Goal: Entertainment & Leisure: Consume media (video, audio)

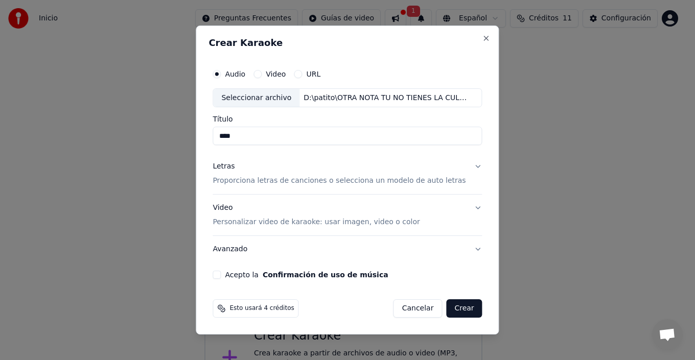
scroll to position [36, 0]
click at [465, 167] on button "Letras Proporciona letras de canciones o selecciona un modelo de auto letras" at bounding box center [347, 174] width 269 height 41
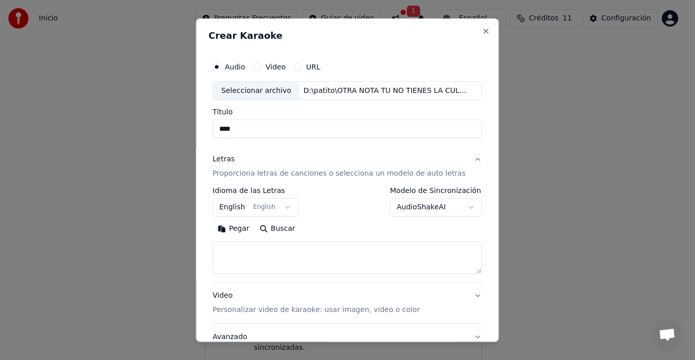
click at [265, 207] on button "English English" at bounding box center [256, 207] width 86 height 18
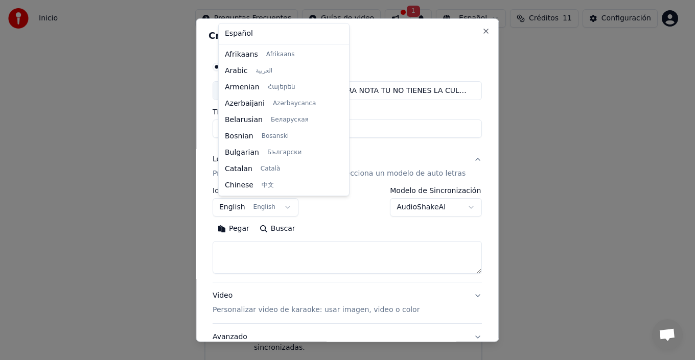
scroll to position [82, 0]
select select "**"
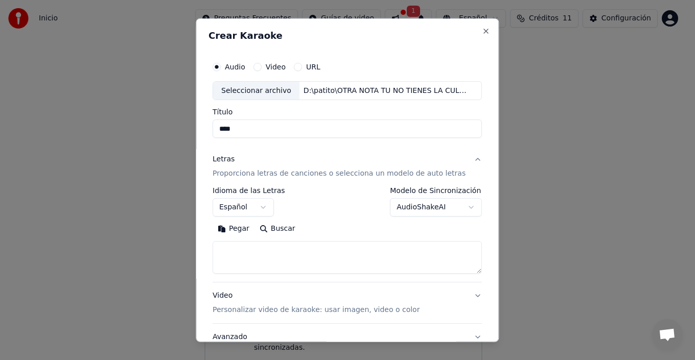
click at [267, 259] on textarea at bounding box center [347, 257] width 269 height 33
paste textarea "**********"
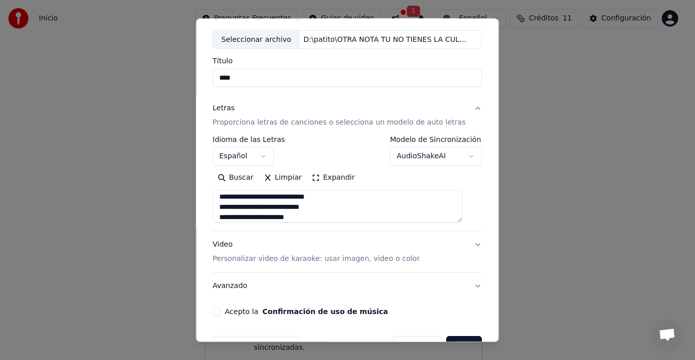
scroll to position [80, 0]
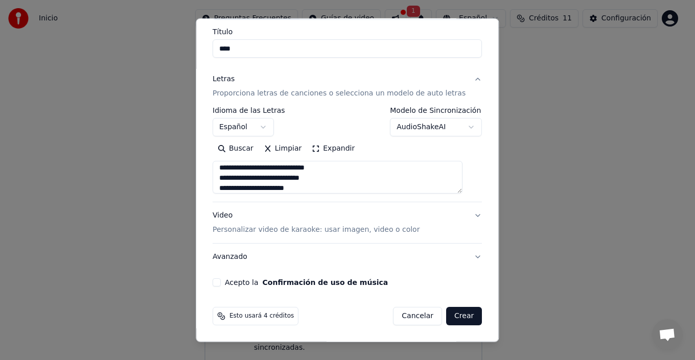
type textarea "**********"
click at [459, 224] on button "Video Personalizar video de karaoke: usar imagen, video o color" at bounding box center [347, 222] width 269 height 41
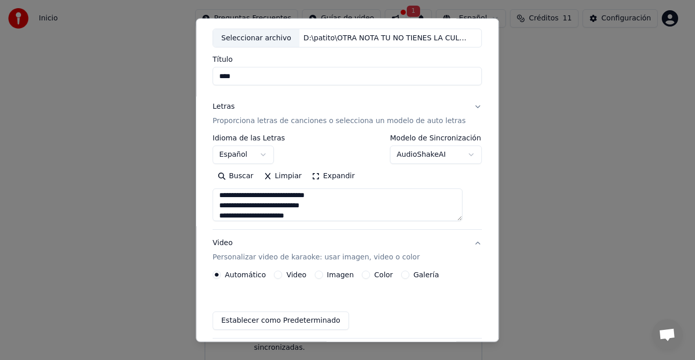
scroll to position [53, 0]
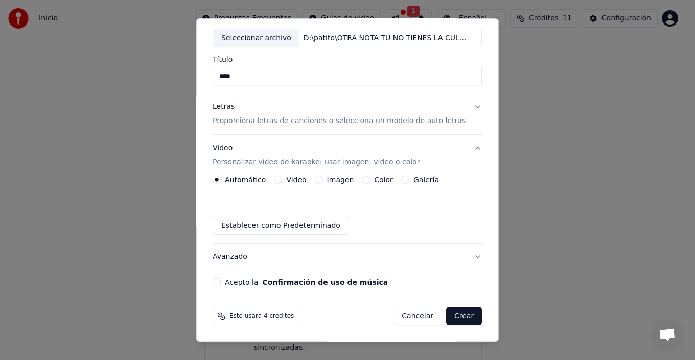
click at [322, 179] on button "Imagen" at bounding box center [319, 180] width 8 height 8
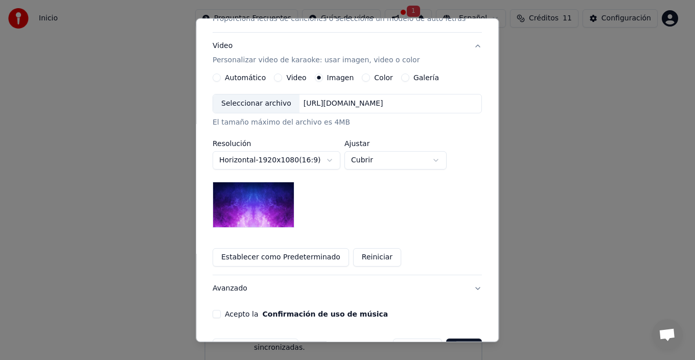
scroll to position [187, 0]
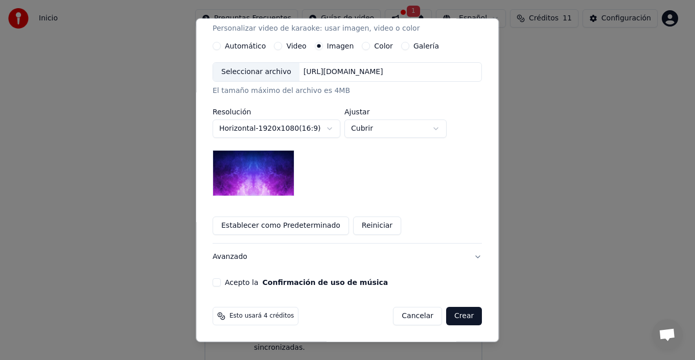
click at [221, 282] on button "Acepto la Confirmación de uso de música" at bounding box center [217, 283] width 8 height 8
click at [453, 312] on button "Crear" at bounding box center [464, 316] width 36 height 18
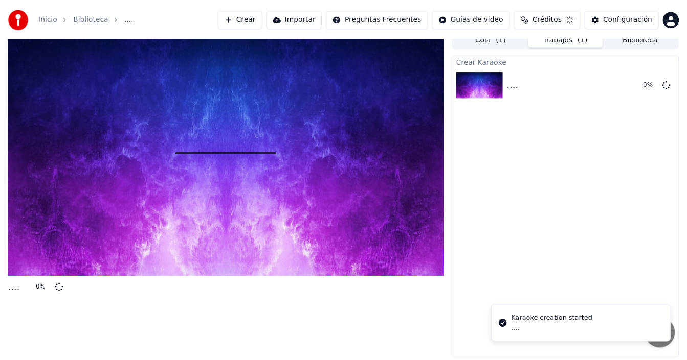
scroll to position [7, 0]
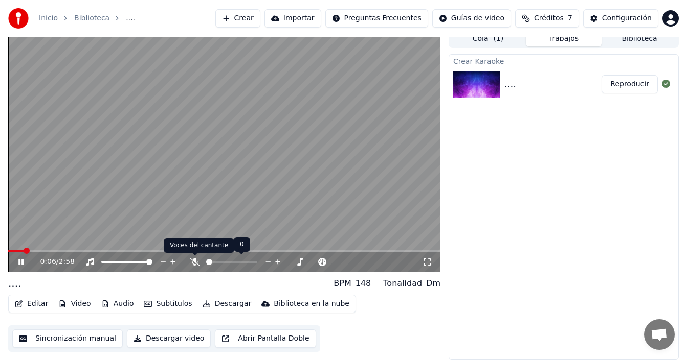
click at [193, 262] on icon at bounding box center [195, 262] width 10 height 8
click at [167, 301] on button "Subtítulos" at bounding box center [168, 304] width 56 height 14
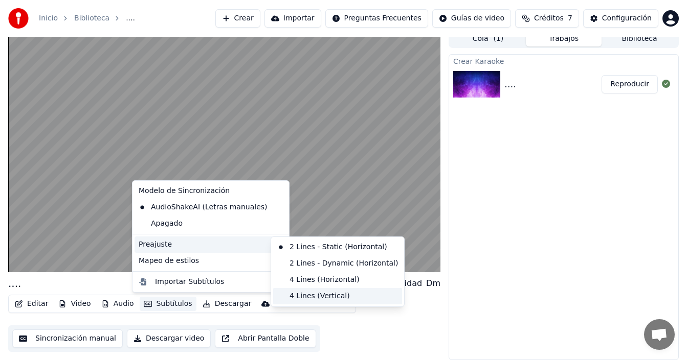
click at [333, 294] on div "4 Lines (Vertical)" at bounding box center [337, 296] width 129 height 16
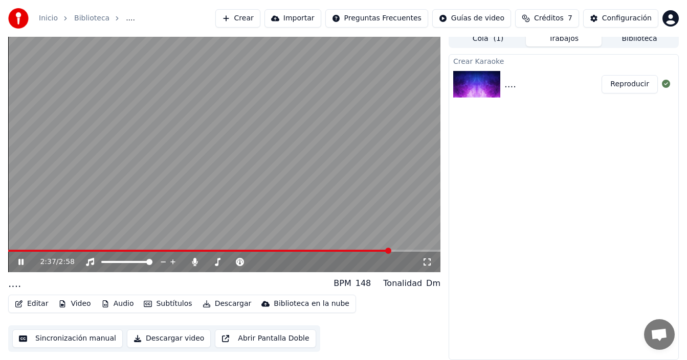
click at [21, 261] on icon at bounding box center [28, 262] width 24 height 8
click at [34, 303] on button "Editar" at bounding box center [31, 304] width 41 height 14
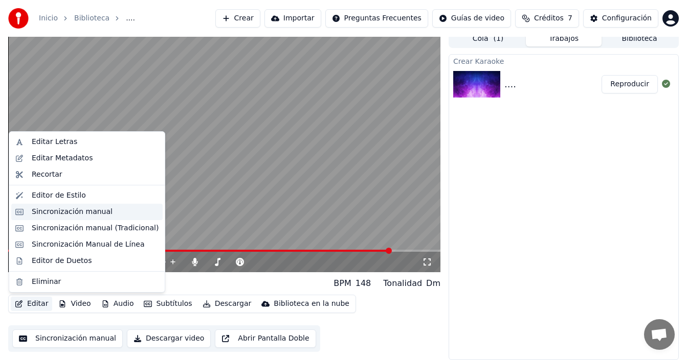
click at [57, 213] on div "Sincronización manual" at bounding box center [72, 212] width 81 height 10
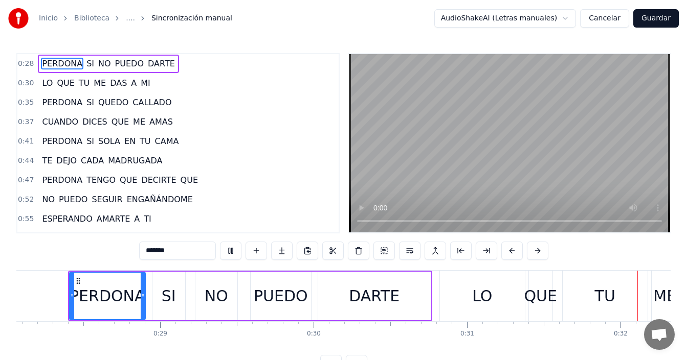
scroll to position [0, 4877]
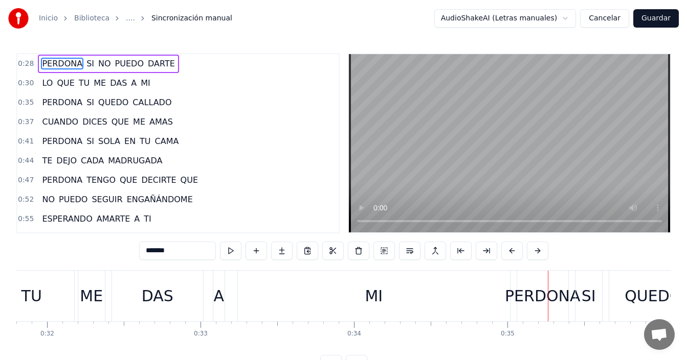
click at [406, 294] on div "MI" at bounding box center [374, 296] width 272 height 51
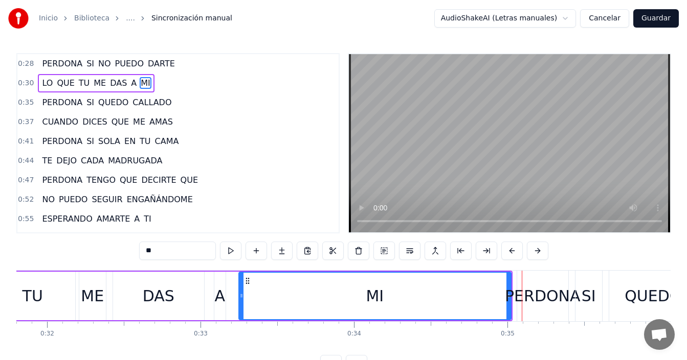
click at [437, 303] on div "MI" at bounding box center [374, 296] width 271 height 47
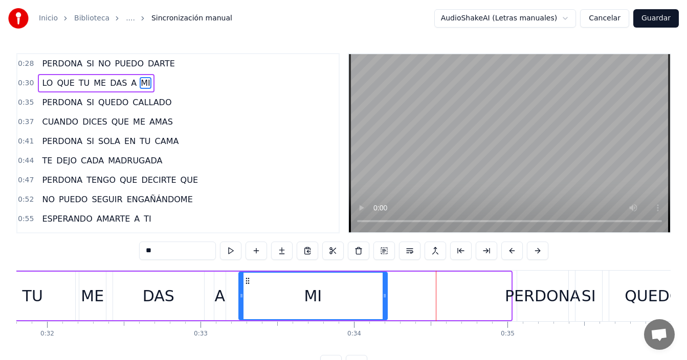
drag, startPoint x: 507, startPoint y: 296, endPoint x: 383, endPoint y: 303, distance: 123.9
click at [383, 303] on div at bounding box center [384, 296] width 4 height 47
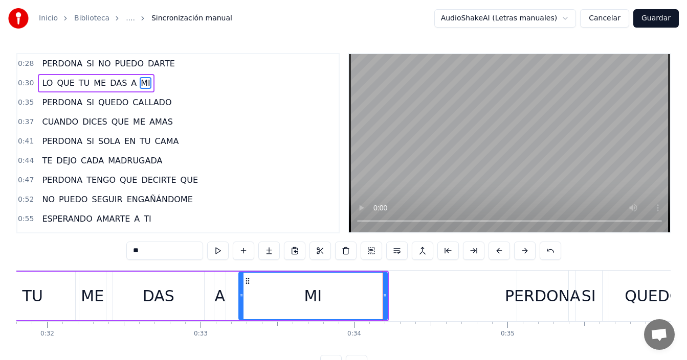
click at [517, 295] on div "PERDONA" at bounding box center [543, 296] width 76 height 23
type input "*******"
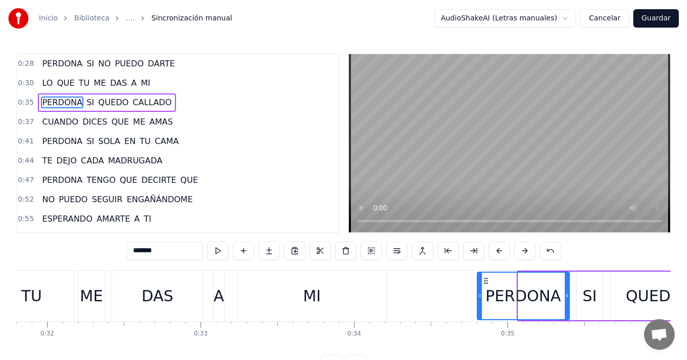
drag, startPoint x: 521, startPoint y: 295, endPoint x: 481, endPoint y: 299, distance: 40.0
click at [481, 299] on icon at bounding box center [479, 296] width 4 height 8
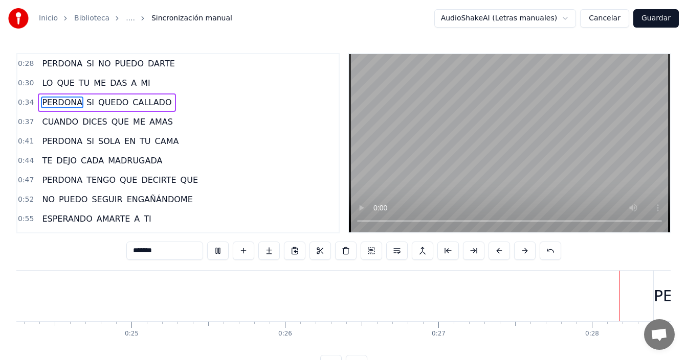
scroll to position [0, 4289]
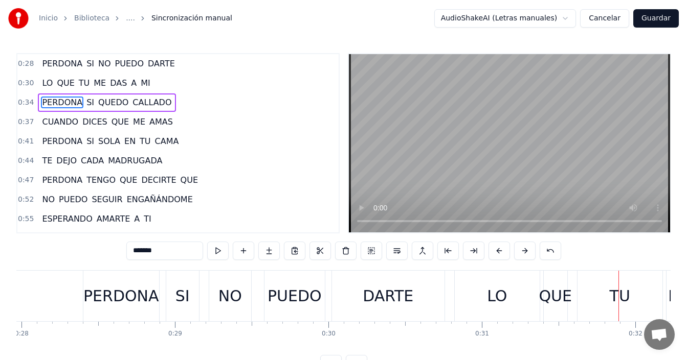
click at [466, 294] on div "LO" at bounding box center [496, 296] width 85 height 51
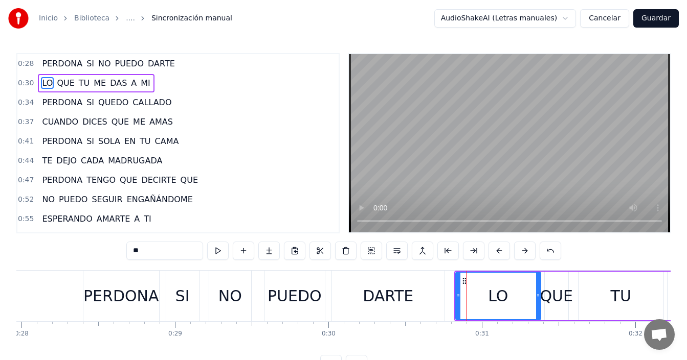
click at [390, 301] on div "DARTE" at bounding box center [387, 296] width 51 height 23
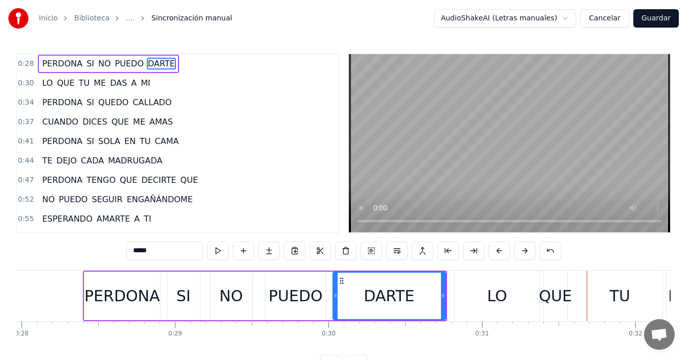
click at [550, 292] on div "QUE" at bounding box center [555, 296] width 33 height 23
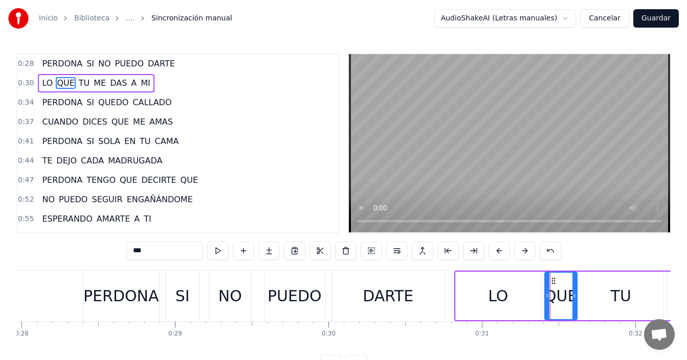
drag, startPoint x: 565, startPoint y: 299, endPoint x: 574, endPoint y: 300, distance: 8.8
click at [574, 300] on div at bounding box center [574, 296] width 4 height 47
click at [442, 294] on div "DARTE" at bounding box center [388, 296] width 112 height 51
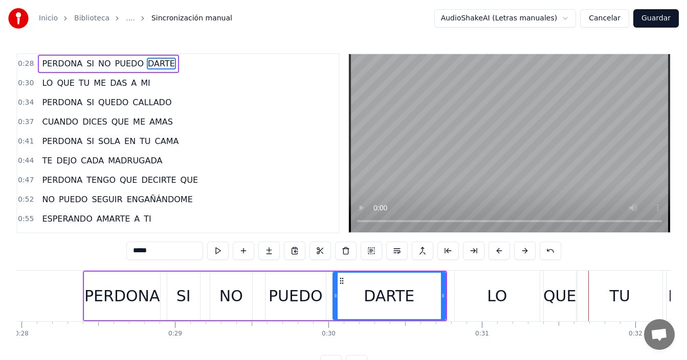
click at [501, 299] on div "LO" at bounding box center [497, 296] width 20 height 23
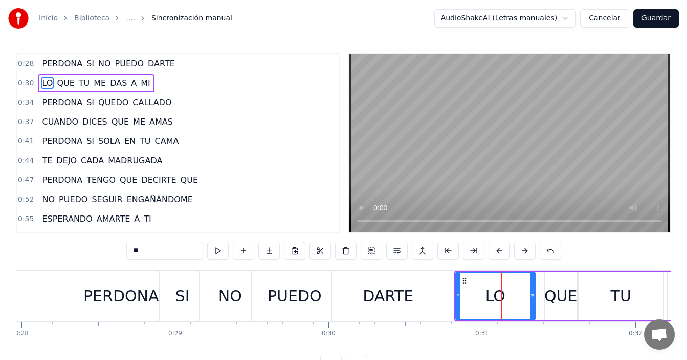
drag, startPoint x: 537, startPoint y: 293, endPoint x: 532, endPoint y: 299, distance: 7.6
click at [532, 299] on icon at bounding box center [532, 296] width 4 height 8
click at [560, 295] on div "QUE" at bounding box center [560, 296] width 33 height 23
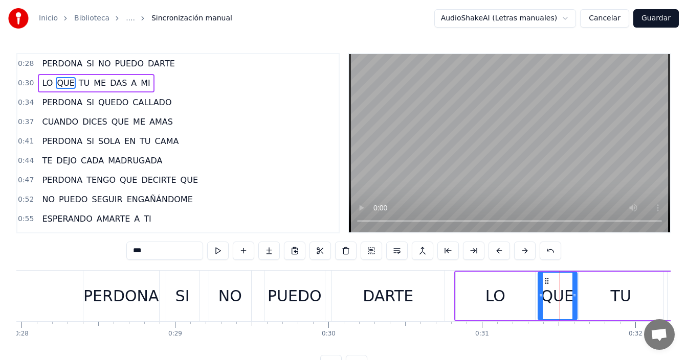
drag, startPoint x: 544, startPoint y: 297, endPoint x: 538, endPoint y: 306, distance: 10.9
click at [538, 306] on div at bounding box center [540, 296] width 4 height 47
click at [424, 286] on div "DARTE" at bounding box center [388, 296] width 112 height 51
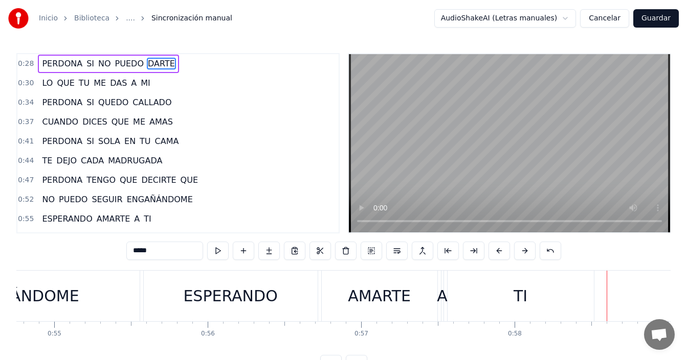
scroll to position [0, 8440]
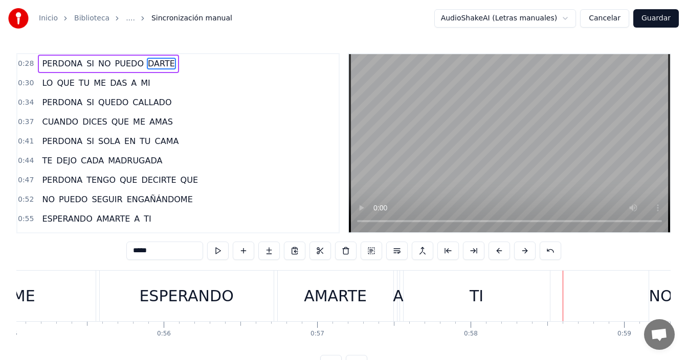
click at [399, 301] on div "A" at bounding box center [398, 296] width 11 height 23
type input "*"
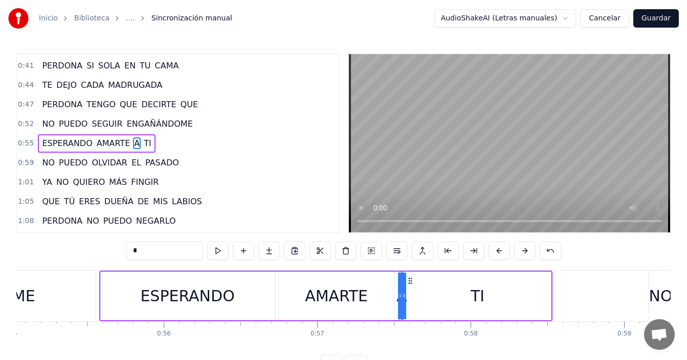
drag, startPoint x: 402, startPoint y: 300, endPoint x: 407, endPoint y: 300, distance: 5.6
click at [407, 300] on div "ESPERANDO AMARTE A TI" at bounding box center [325, 296] width 453 height 51
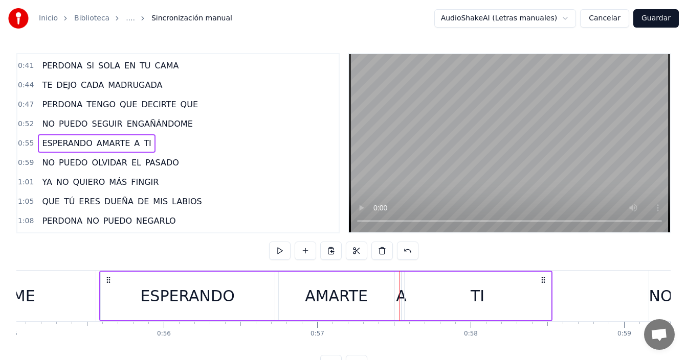
click at [402, 301] on div "A" at bounding box center [401, 296] width 11 height 23
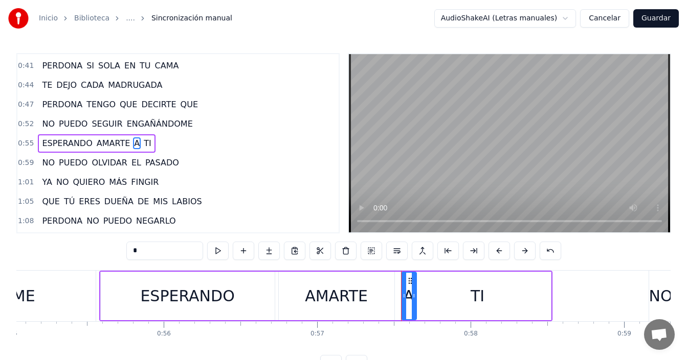
drag, startPoint x: 400, startPoint y: 301, endPoint x: 418, endPoint y: 300, distance: 17.9
click at [417, 300] on div "A" at bounding box center [409, 296] width 16 height 49
drag, startPoint x: 409, startPoint y: 280, endPoint x: 378, endPoint y: 286, distance: 32.3
click at [378, 286] on div "A" at bounding box center [378, 296] width 16 height 47
click at [284, 293] on div "AMARTE" at bounding box center [337, 296] width 116 height 49
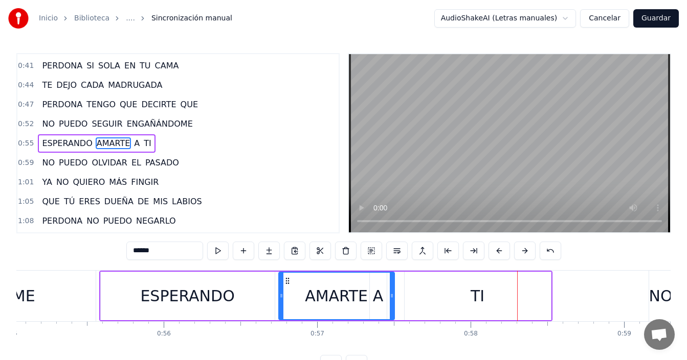
click at [187, 307] on div "ESPERANDO" at bounding box center [187, 296] width 94 height 23
type input "*********"
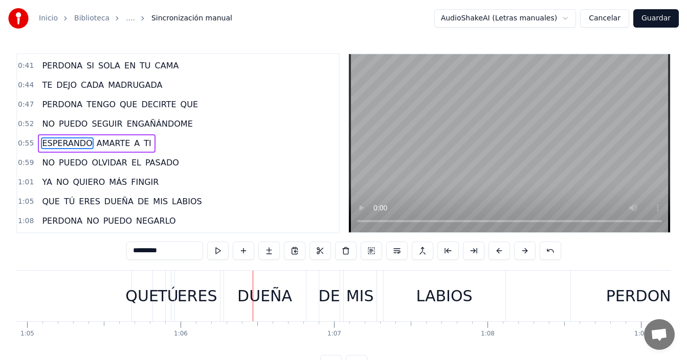
scroll to position [0, 9891]
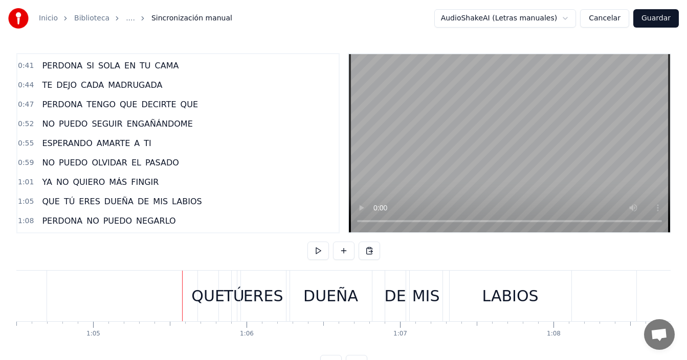
click at [204, 296] on div "QUE" at bounding box center [207, 296] width 33 height 23
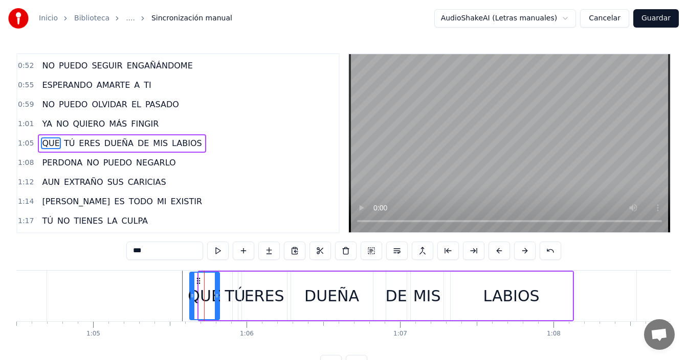
drag, startPoint x: 199, startPoint y: 299, endPoint x: 190, endPoint y: 302, distance: 9.9
click at [190, 302] on div at bounding box center [192, 296] width 4 height 47
click at [324, 293] on div "DUEÑA" at bounding box center [331, 296] width 55 height 23
type input "*****"
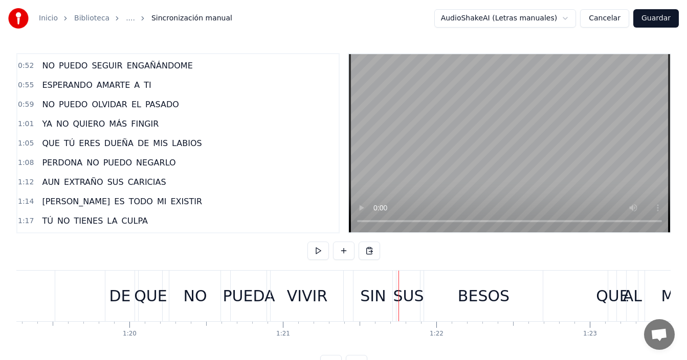
scroll to position [0, 12089]
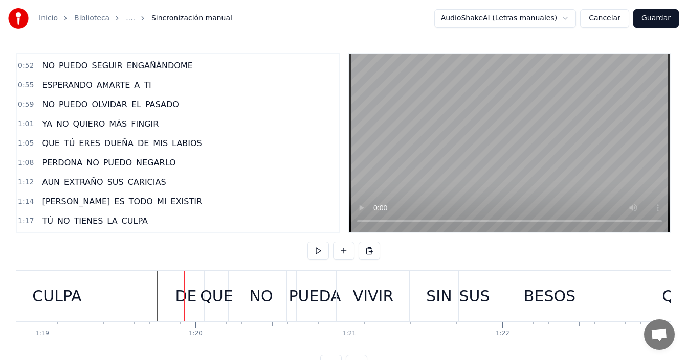
drag, startPoint x: 181, startPoint y: 291, endPoint x: 177, endPoint y: 294, distance: 5.5
click at [181, 291] on div "DE" at bounding box center [185, 296] width 21 height 23
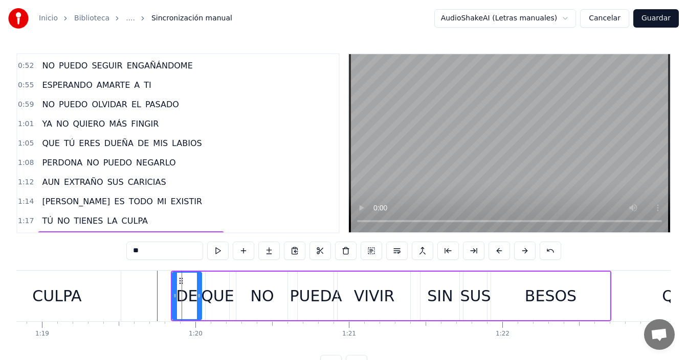
scroll to position [231, 0]
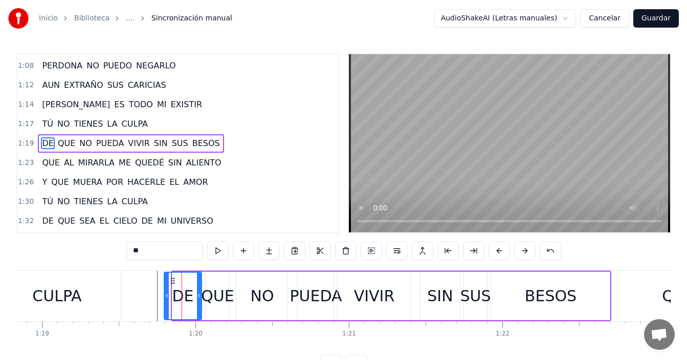
drag, startPoint x: 174, startPoint y: 297, endPoint x: 166, endPoint y: 303, distance: 10.2
click at [166, 303] on div at bounding box center [167, 296] width 4 height 47
click at [271, 289] on div "NO" at bounding box center [262, 296] width 24 height 23
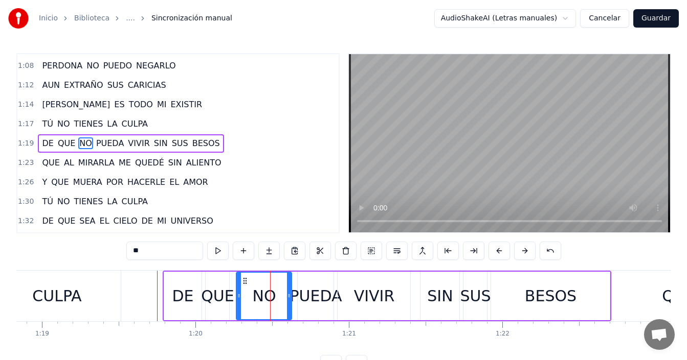
click at [289, 290] on div at bounding box center [289, 296] width 4 height 47
click at [315, 293] on div "PUEDA" at bounding box center [315, 296] width 52 height 23
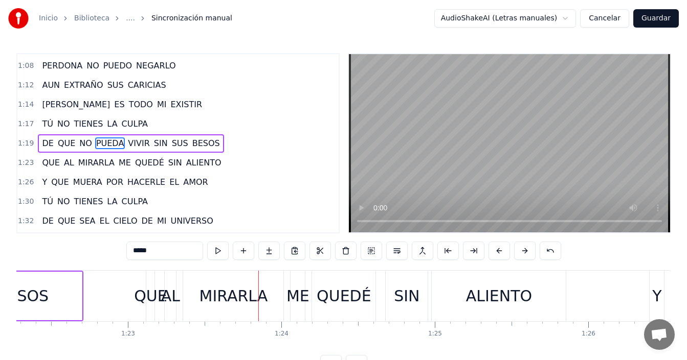
scroll to position [0, 12529]
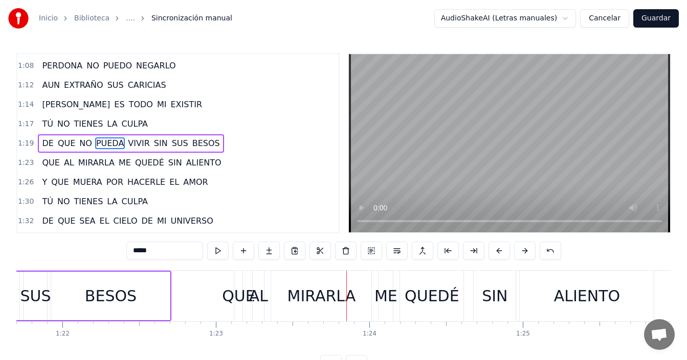
click at [224, 296] on div "QUE" at bounding box center [238, 296] width 33 height 23
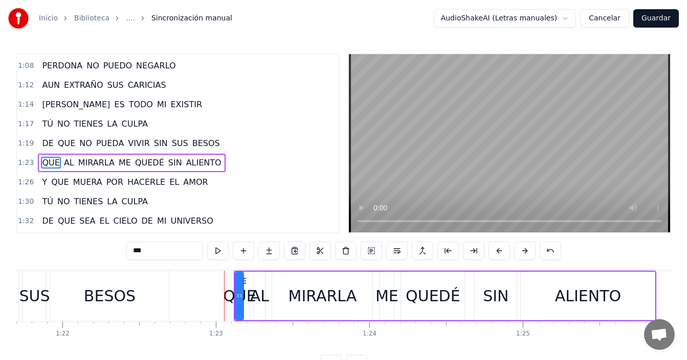
scroll to position [250, 0]
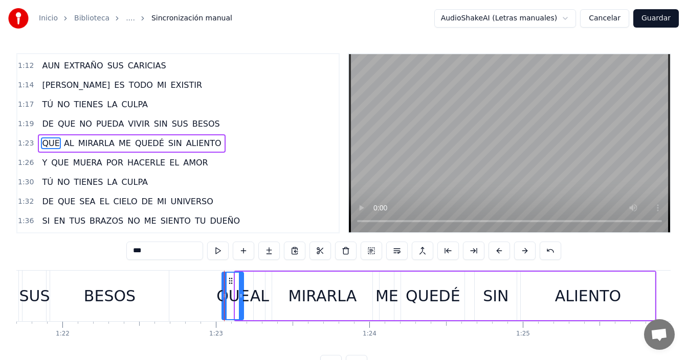
drag, startPoint x: 238, startPoint y: 294, endPoint x: 224, endPoint y: 303, distance: 15.9
click at [224, 303] on div at bounding box center [224, 296] width 4 height 47
drag, startPoint x: 242, startPoint y: 298, endPoint x: 237, endPoint y: 303, distance: 7.6
click at [237, 303] on div at bounding box center [235, 296] width 4 height 47
click at [256, 295] on div "AL" at bounding box center [259, 296] width 19 height 23
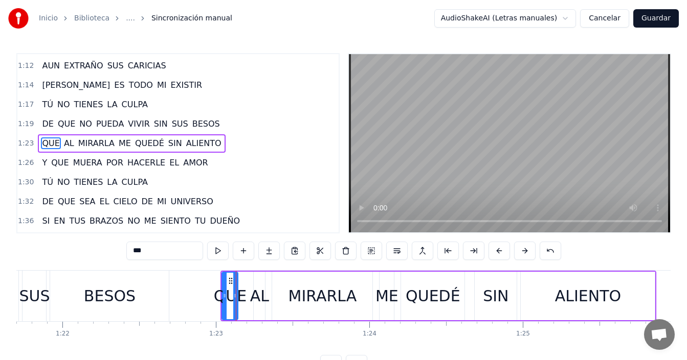
type input "**"
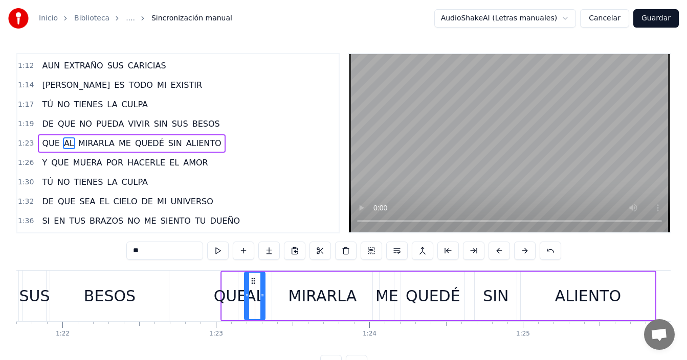
drag, startPoint x: 254, startPoint y: 296, endPoint x: 245, endPoint y: 303, distance: 11.7
click at [245, 303] on div at bounding box center [247, 296] width 4 height 47
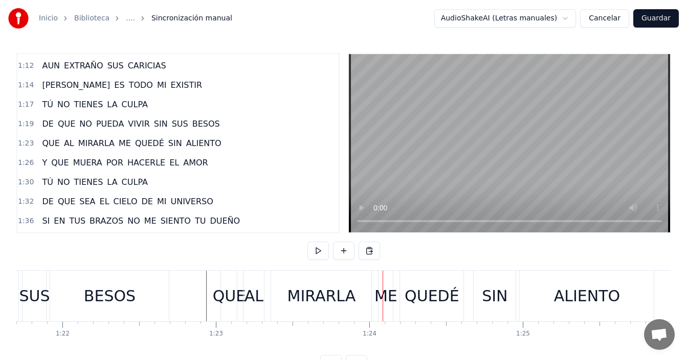
click at [112, 290] on div "BESOS" at bounding box center [110, 296] width 52 height 23
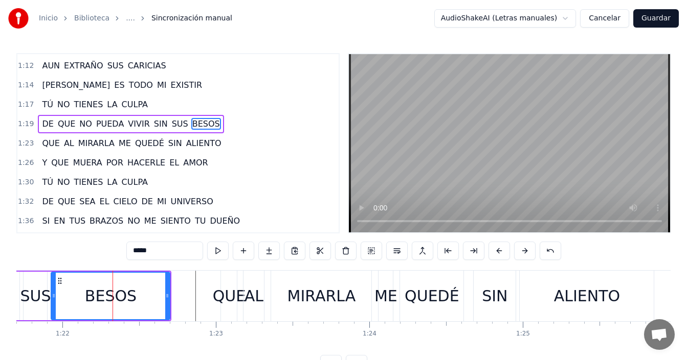
scroll to position [231, 0]
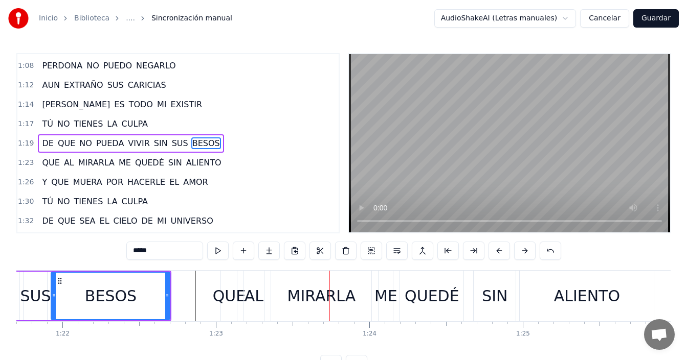
click at [149, 292] on div "BESOS" at bounding box center [111, 296] width 118 height 47
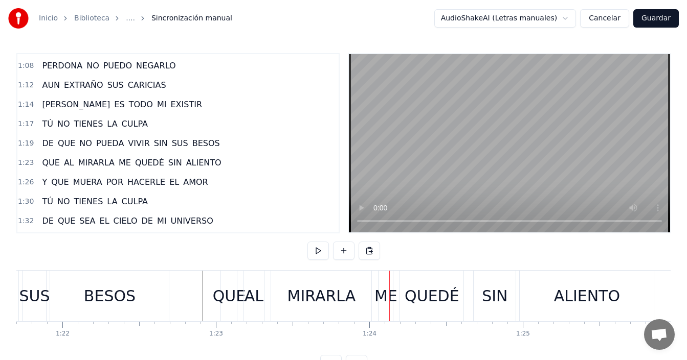
click at [383, 292] on div "ME" at bounding box center [385, 296] width 23 height 23
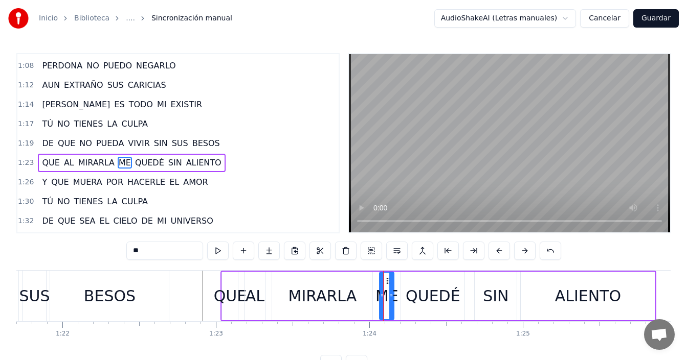
scroll to position [250, 0]
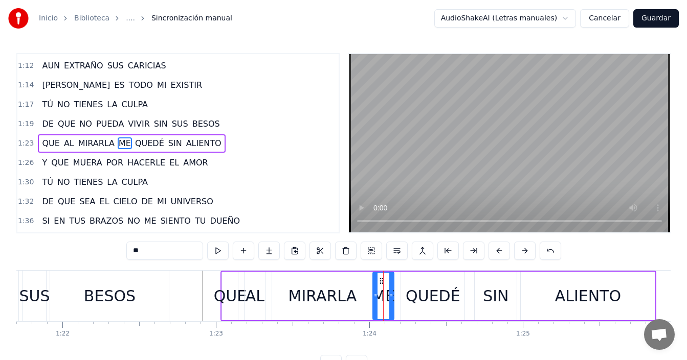
drag, startPoint x: 380, startPoint y: 294, endPoint x: 373, endPoint y: 300, distance: 8.7
click at [373, 300] on div at bounding box center [375, 296] width 4 height 47
click at [395, 298] on icon at bounding box center [393, 296] width 4 height 8
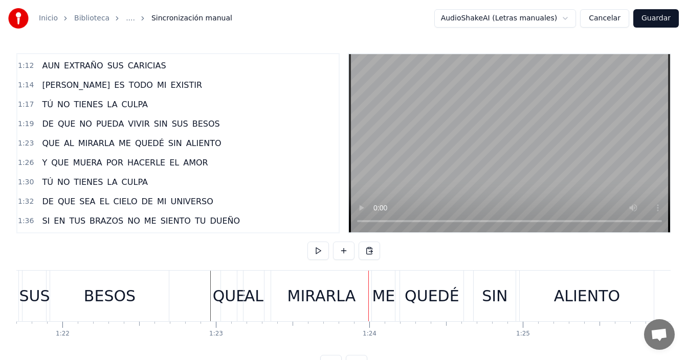
click at [108, 286] on div "BESOS" at bounding box center [110, 296] width 52 height 23
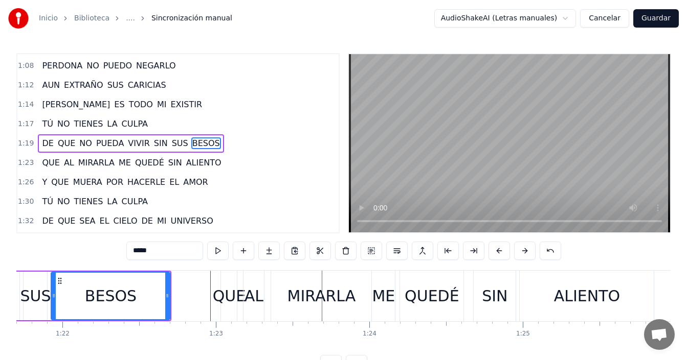
click at [232, 294] on div "QUE" at bounding box center [229, 296] width 33 height 23
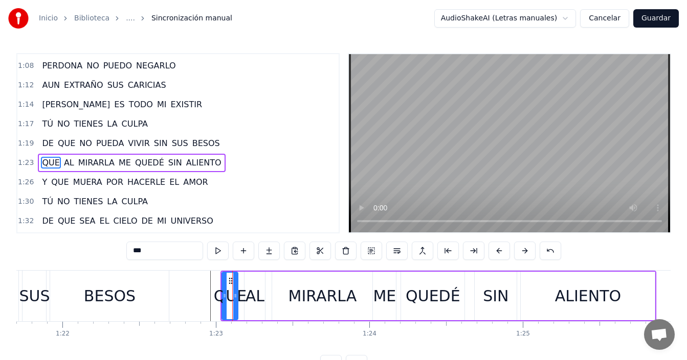
scroll to position [250, 0]
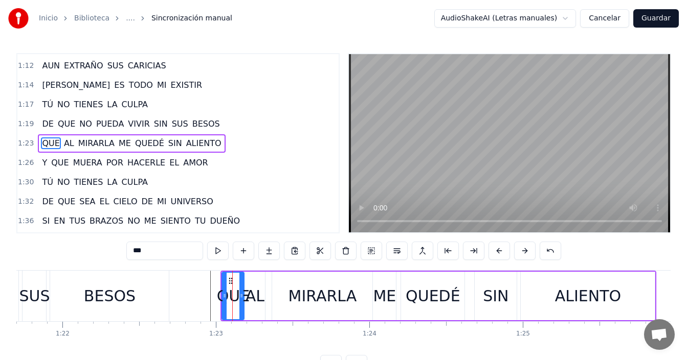
drag, startPoint x: 237, startPoint y: 294, endPoint x: 243, endPoint y: 292, distance: 6.3
click at [243, 292] on icon at bounding box center [241, 296] width 4 height 8
click at [221, 298] on icon at bounding box center [221, 296] width 4 height 8
click at [148, 295] on div "BESOS" at bounding box center [109, 296] width 119 height 51
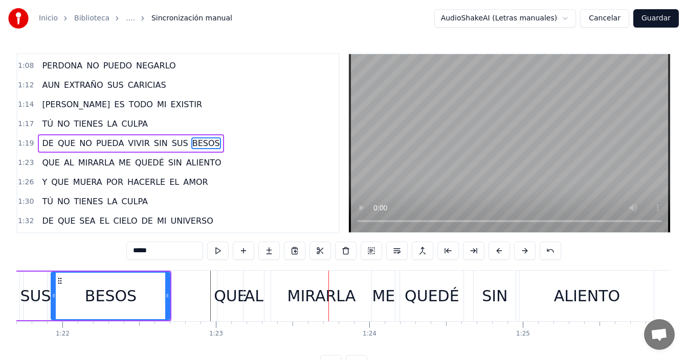
click at [66, 295] on div "BESOS" at bounding box center [111, 296] width 118 height 47
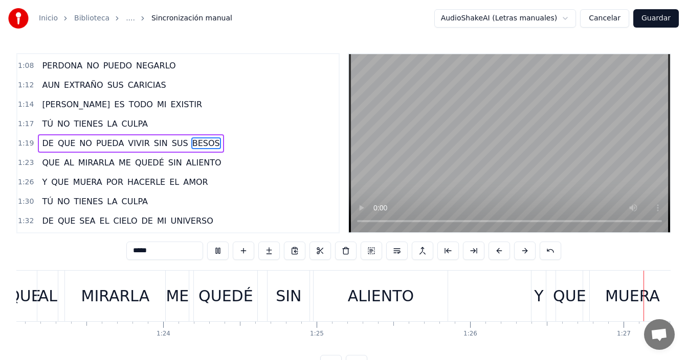
scroll to position [0, 13305]
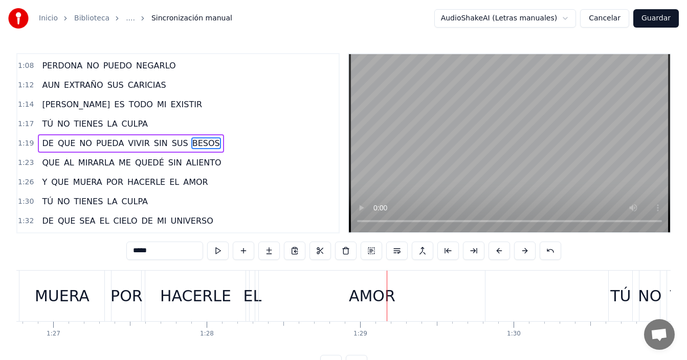
click at [209, 296] on div "HACERLE" at bounding box center [195, 296] width 71 height 23
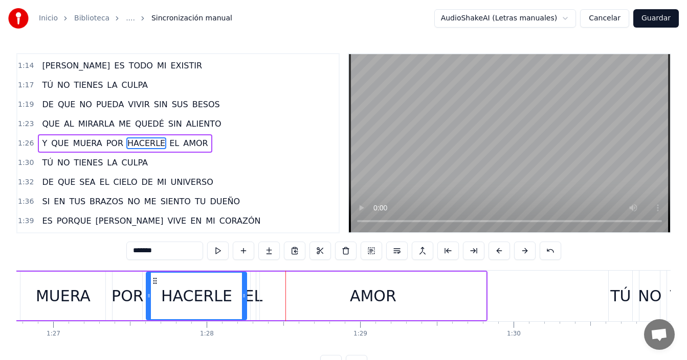
click at [170, 298] on div "HACERLE" at bounding box center [196, 296] width 71 height 23
drag, startPoint x: 244, startPoint y: 293, endPoint x: 229, endPoint y: 300, distance: 16.9
click at [229, 300] on div at bounding box center [228, 296] width 4 height 47
click at [253, 292] on div "EL" at bounding box center [253, 296] width 18 height 23
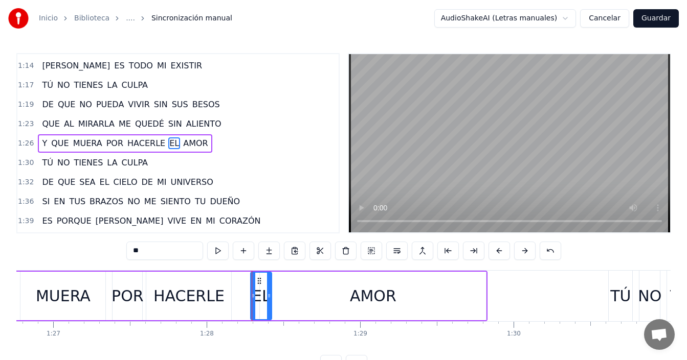
drag, startPoint x: 251, startPoint y: 293, endPoint x: 267, endPoint y: 292, distance: 15.9
click at [267, 292] on icon at bounding box center [269, 296] width 4 height 8
drag, startPoint x: 259, startPoint y: 282, endPoint x: 236, endPoint y: 283, distance: 22.5
click at [236, 283] on icon at bounding box center [236, 281] width 8 height 8
drag, startPoint x: 245, startPoint y: 287, endPoint x: 260, endPoint y: 285, distance: 14.4
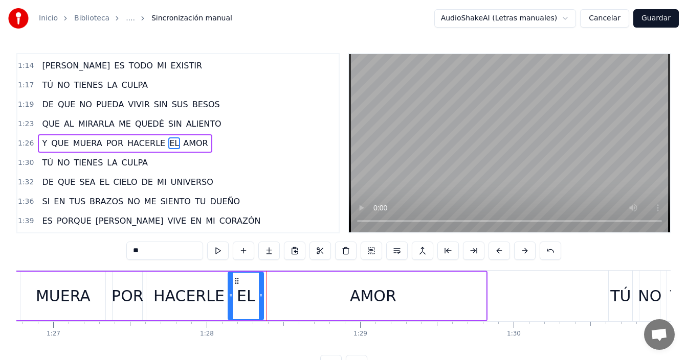
click at [260, 285] on div at bounding box center [261, 296] width 4 height 47
click at [140, 287] on div "POR" at bounding box center [127, 296] width 32 height 23
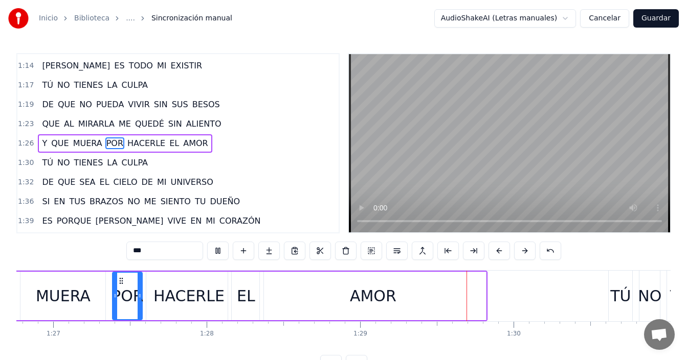
click at [63, 304] on div "MUERA" at bounding box center [63, 296] width 55 height 23
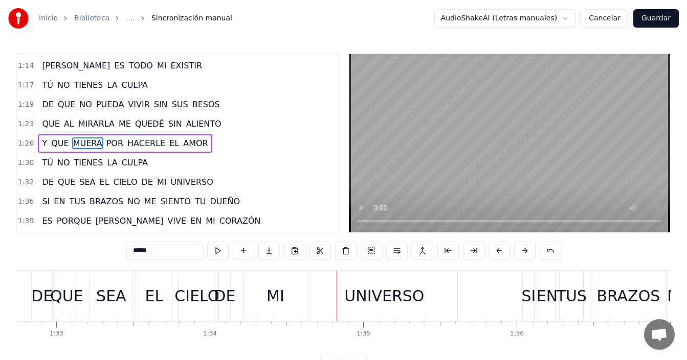
scroll to position [0, 14199]
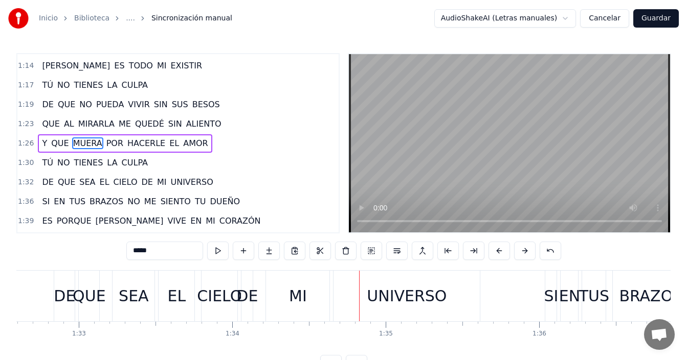
click at [176, 304] on div "EL" at bounding box center [177, 296] width 18 height 23
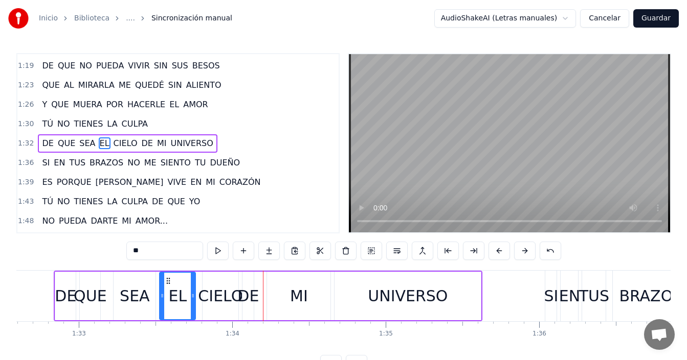
click at [251, 295] on div "DE" at bounding box center [247, 296] width 21 height 23
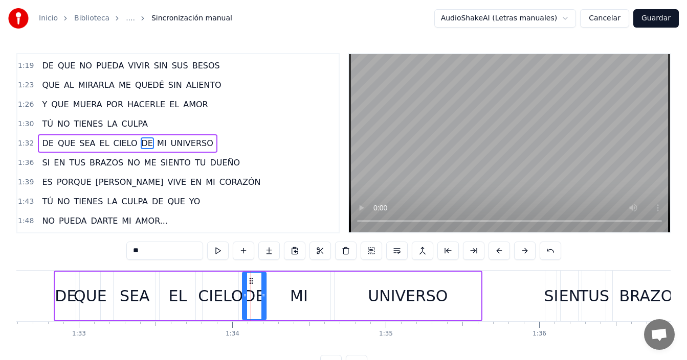
drag, startPoint x: 253, startPoint y: 294, endPoint x: 265, endPoint y: 293, distance: 12.3
click at [265, 293] on icon at bounding box center [263, 296] width 4 height 8
click at [116, 293] on div "SEA" at bounding box center [134, 296] width 42 height 49
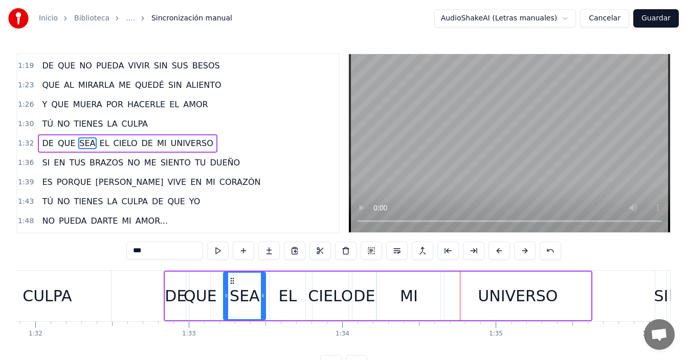
scroll to position [0, 14024]
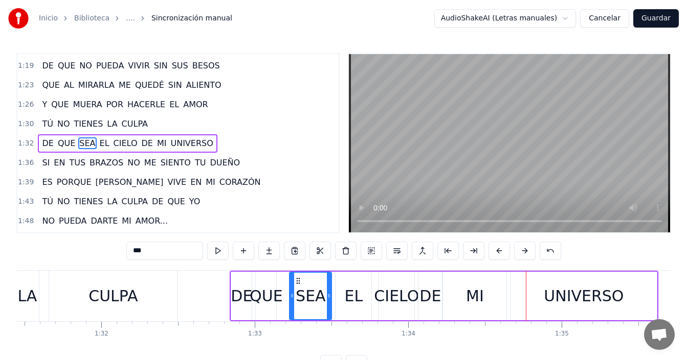
click at [104, 302] on div "CULPA" at bounding box center [112, 296] width 49 height 23
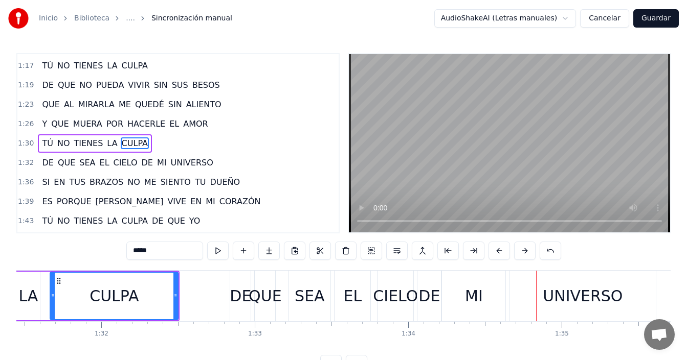
click at [368, 296] on div "EL" at bounding box center [352, 296] width 36 height 51
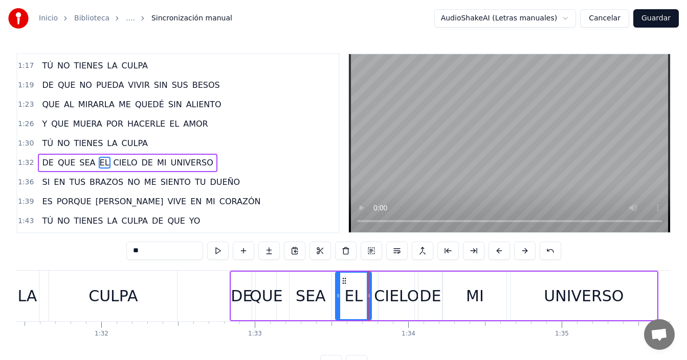
scroll to position [309, 0]
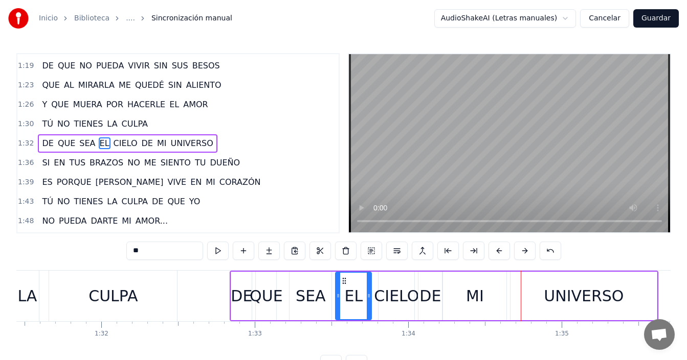
click at [488, 294] on div "MI" at bounding box center [474, 296] width 63 height 49
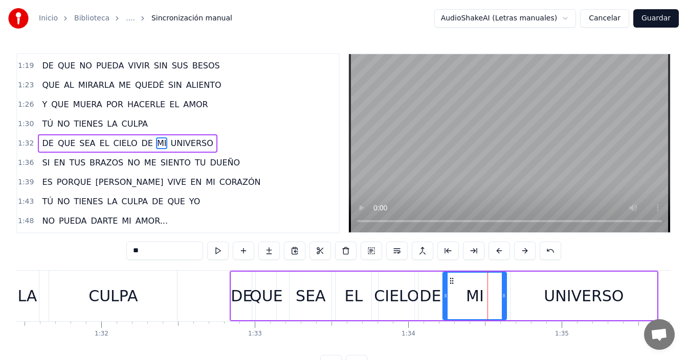
click at [451, 293] on div "MI" at bounding box center [474, 296] width 62 height 47
click at [451, 296] on div "MI" at bounding box center [474, 296] width 62 height 47
drag, startPoint x: 443, startPoint y: 292, endPoint x: 469, endPoint y: 292, distance: 26.1
click at [469, 292] on icon at bounding box center [471, 296] width 4 height 8
click at [431, 295] on div "DE" at bounding box center [429, 296] width 21 height 23
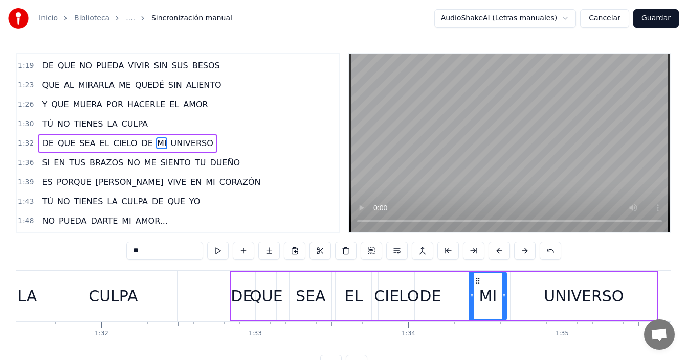
type input "**"
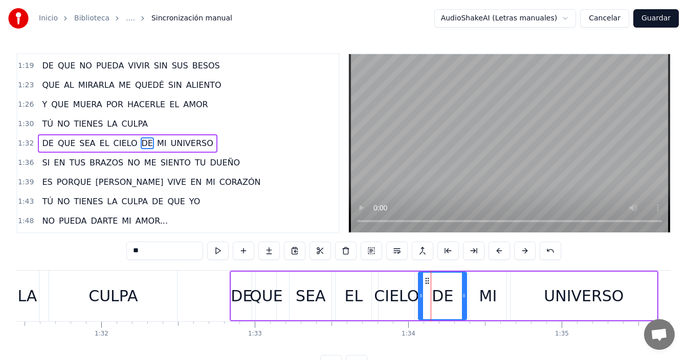
drag, startPoint x: 431, startPoint y: 295, endPoint x: 465, endPoint y: 295, distance: 33.2
click at [465, 295] on icon at bounding box center [464, 296] width 4 height 8
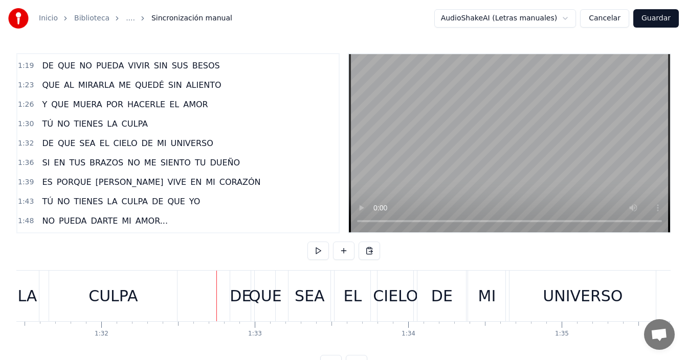
click at [234, 301] on div "DE" at bounding box center [240, 296] width 21 height 23
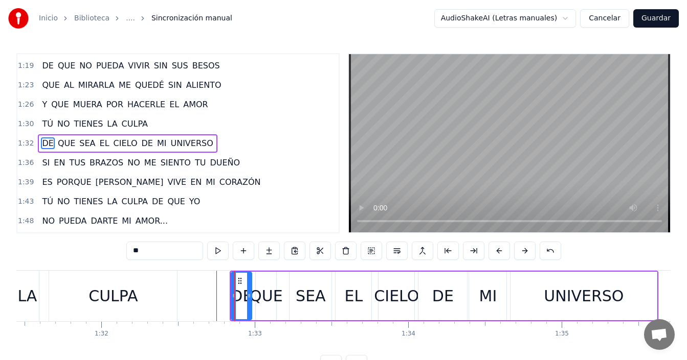
click at [231, 298] on div "DE" at bounding box center [241, 296] width 21 height 49
drag, startPoint x: 233, startPoint y: 295, endPoint x: 225, endPoint y: 297, distance: 8.4
click at [225, 297] on icon at bounding box center [225, 296] width 4 height 8
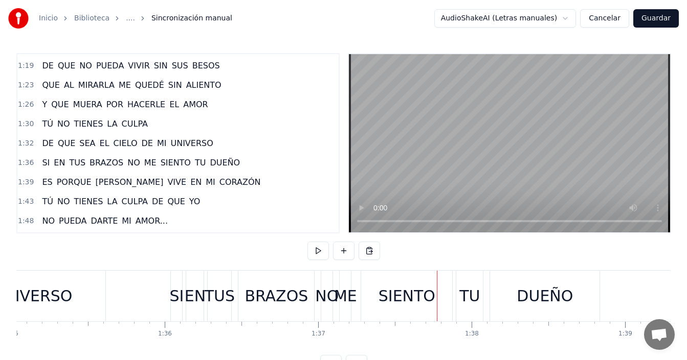
scroll to position [0, 14485]
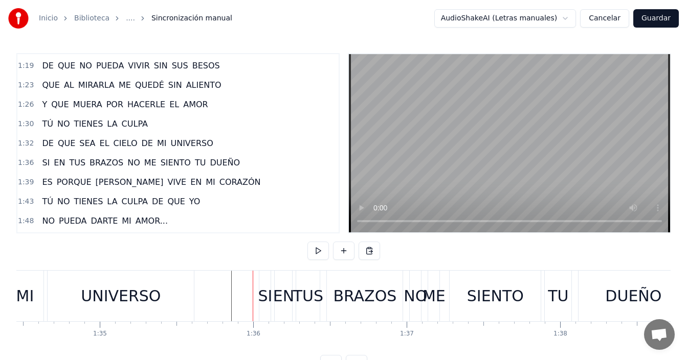
click at [260, 295] on div "SI" at bounding box center [265, 296] width 14 height 23
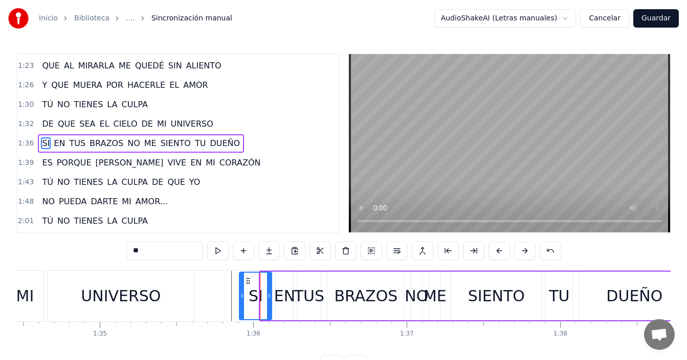
drag, startPoint x: 263, startPoint y: 291, endPoint x: 242, endPoint y: 295, distance: 21.5
click at [242, 295] on div at bounding box center [242, 296] width 4 height 47
drag, startPoint x: 269, startPoint y: 295, endPoint x: 263, endPoint y: 298, distance: 6.9
click at [263, 298] on icon at bounding box center [263, 296] width 4 height 8
click at [284, 291] on div "EN" at bounding box center [284, 296] width 21 height 23
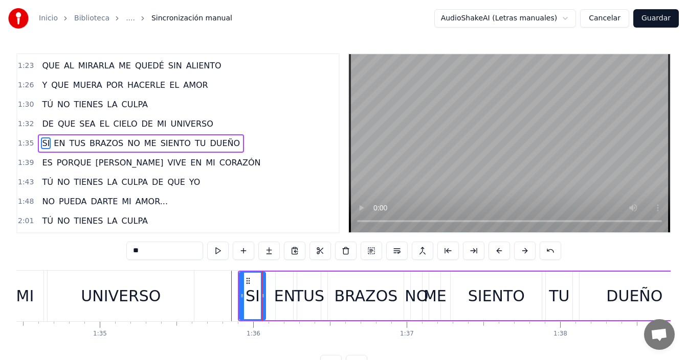
type input "**"
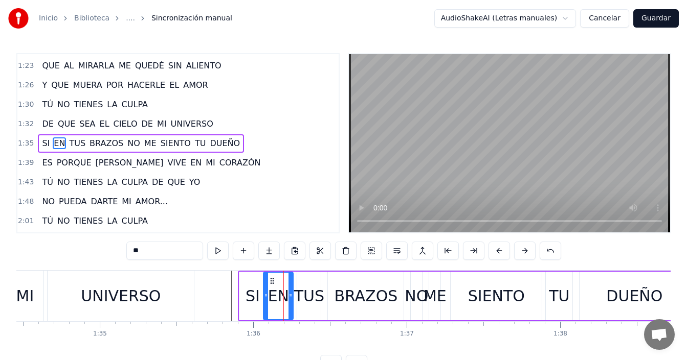
drag, startPoint x: 279, startPoint y: 293, endPoint x: 267, endPoint y: 299, distance: 13.5
click at [267, 299] on icon at bounding box center [266, 296] width 4 height 8
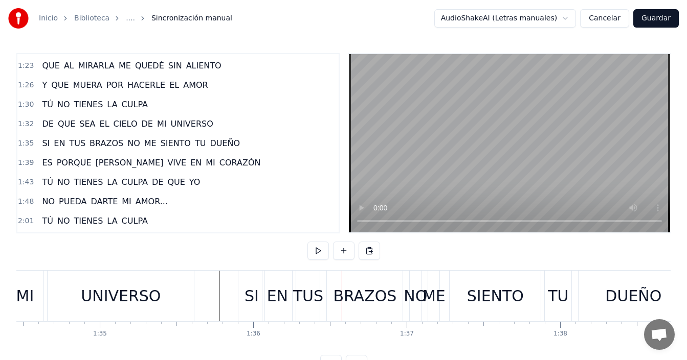
click at [150, 296] on div "UNIVERSO" at bounding box center [121, 296] width 80 height 23
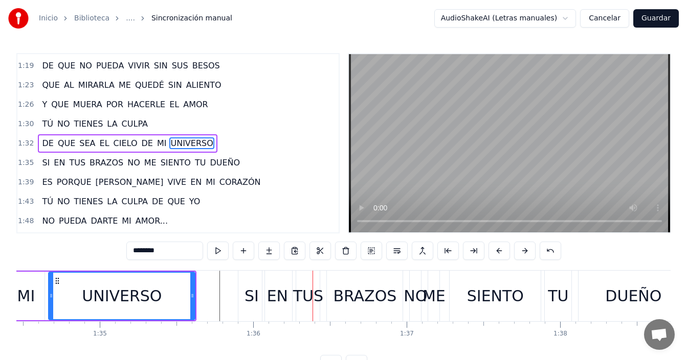
click at [158, 295] on div "UNIVERSO" at bounding box center [121, 296] width 145 height 47
click at [244, 294] on div "SI" at bounding box center [251, 296] width 26 height 51
type input "**"
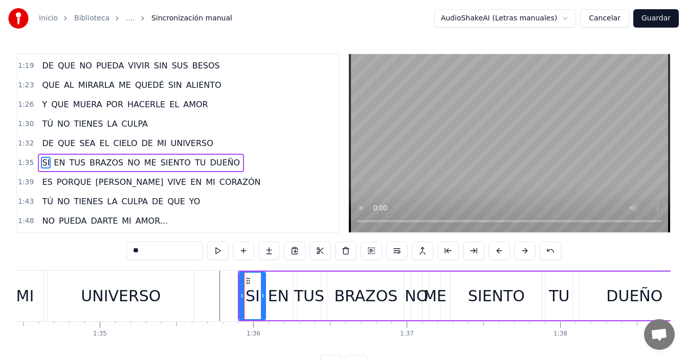
scroll to position [328, 0]
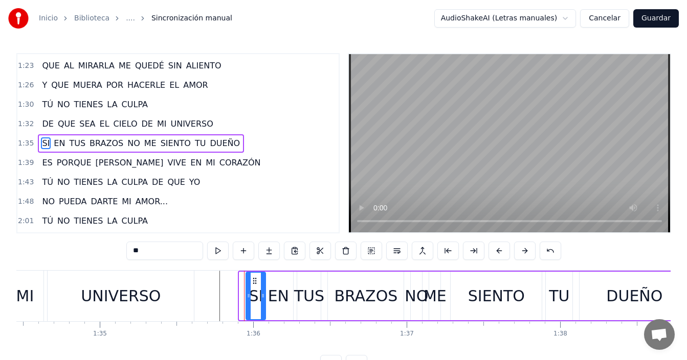
drag, startPoint x: 240, startPoint y: 295, endPoint x: 247, endPoint y: 297, distance: 6.8
click at [247, 297] on icon at bounding box center [248, 296] width 4 height 8
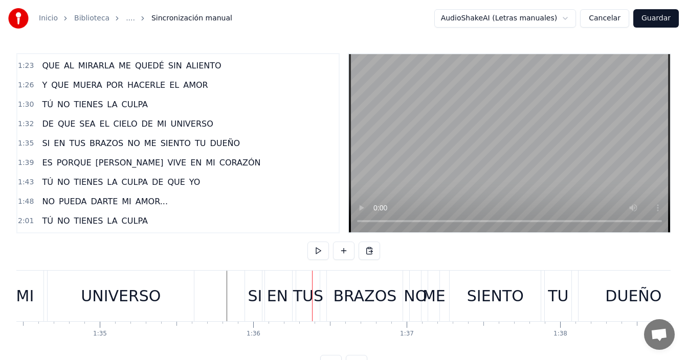
click at [308, 299] on div "TUS" at bounding box center [308, 296] width 30 height 23
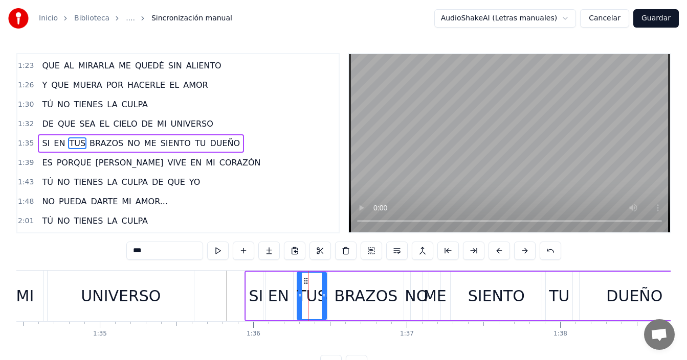
drag, startPoint x: 308, startPoint y: 298, endPoint x: 324, endPoint y: 291, distance: 16.7
click at [324, 291] on div at bounding box center [324, 296] width 4 height 47
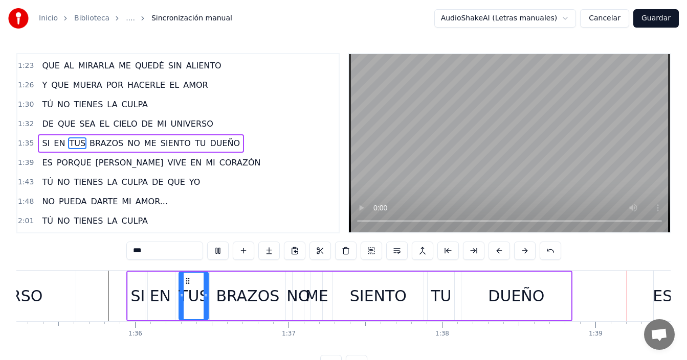
scroll to position [0, 15174]
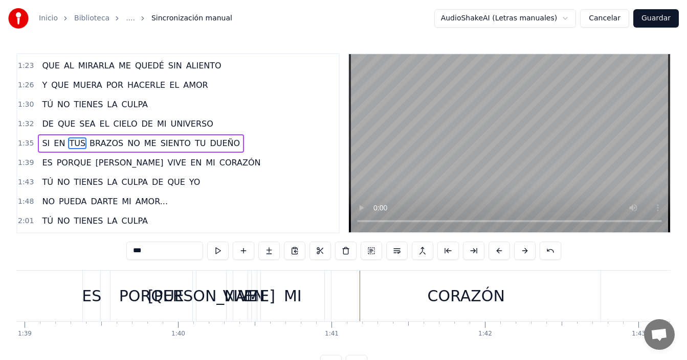
click at [164, 298] on div "PORQUE" at bounding box center [151, 296] width 65 height 23
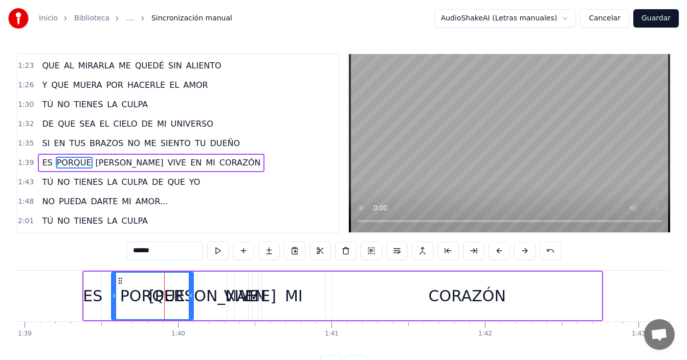
scroll to position [348, 0]
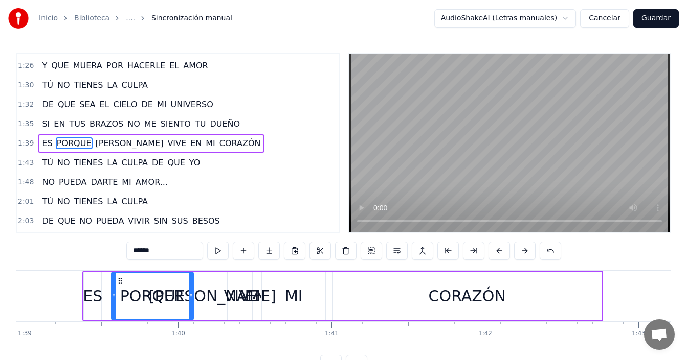
click at [155, 298] on div "PORQUE" at bounding box center [152, 296] width 65 height 23
click at [293, 291] on div "MI" at bounding box center [294, 296] width 18 height 23
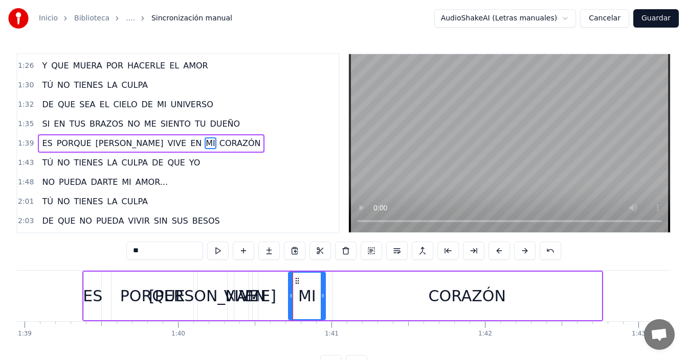
drag, startPoint x: 264, startPoint y: 292, endPoint x: 290, endPoint y: 286, distance: 27.3
click at [290, 286] on div at bounding box center [291, 296] width 4 height 47
click at [258, 299] on div "EN" at bounding box center [255, 296] width 21 height 23
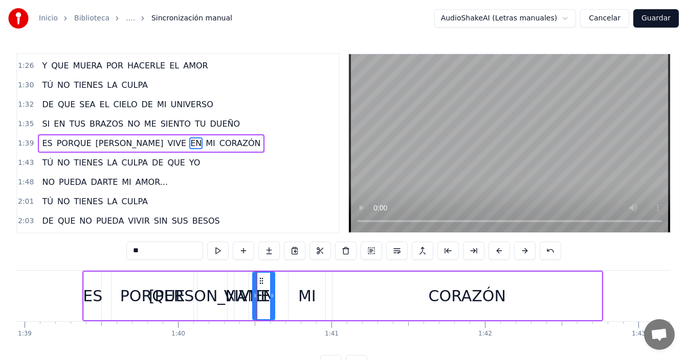
drag, startPoint x: 257, startPoint y: 298, endPoint x: 274, endPoint y: 294, distance: 17.4
click at [274, 294] on icon at bounding box center [272, 296] width 4 height 8
drag, startPoint x: 260, startPoint y: 280, endPoint x: 272, endPoint y: 282, distance: 12.4
click at [268, 281] on icon at bounding box center [269, 281] width 8 height 8
click at [284, 287] on div at bounding box center [284, 296] width 4 height 47
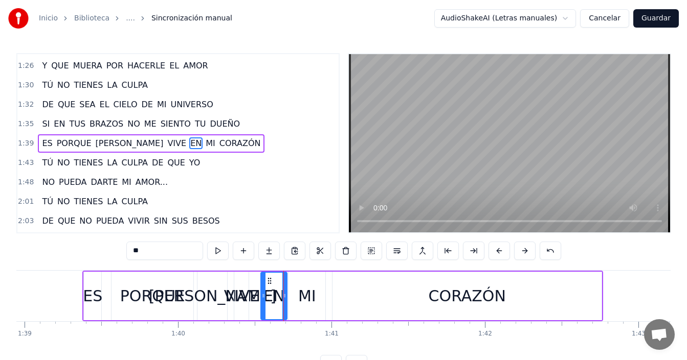
click at [243, 292] on div "VIVE" at bounding box center [241, 296] width 35 height 23
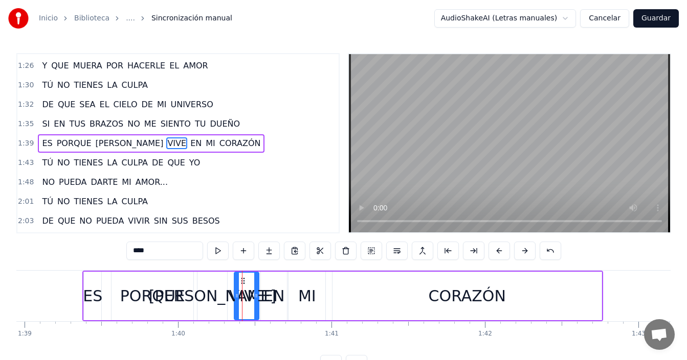
drag, startPoint x: 247, startPoint y: 286, endPoint x: 258, endPoint y: 284, distance: 10.5
click at [258, 284] on div at bounding box center [256, 296] width 4 height 47
click at [213, 292] on div "[PERSON_NAME]" at bounding box center [212, 296] width 127 height 23
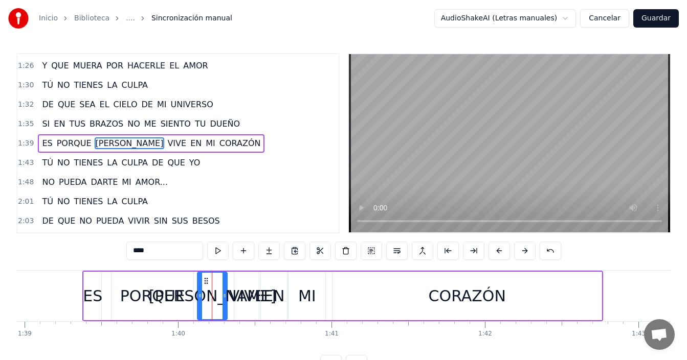
click at [240, 292] on div "VIVE" at bounding box center [246, 296] width 35 height 23
type input "****"
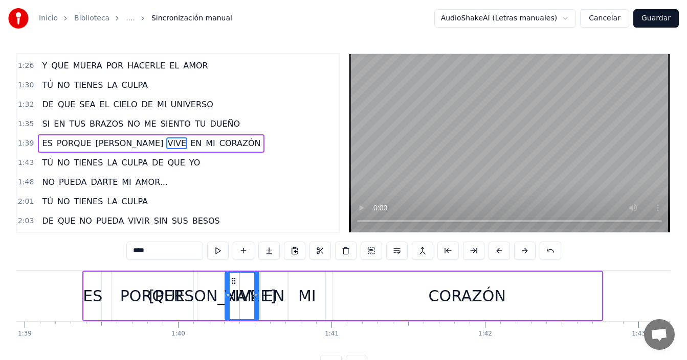
drag, startPoint x: 236, startPoint y: 293, endPoint x: 227, endPoint y: 303, distance: 13.4
click at [227, 303] on div at bounding box center [227, 296] width 4 height 47
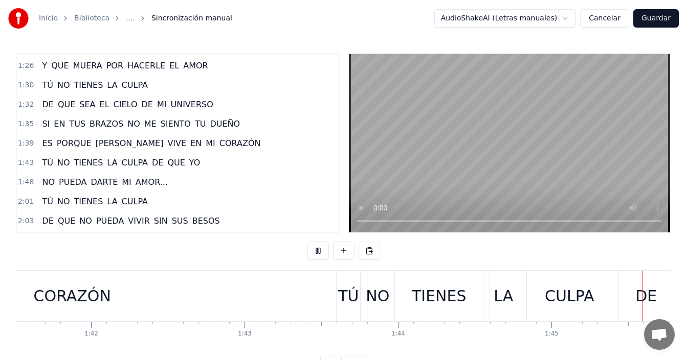
scroll to position [0, 16137]
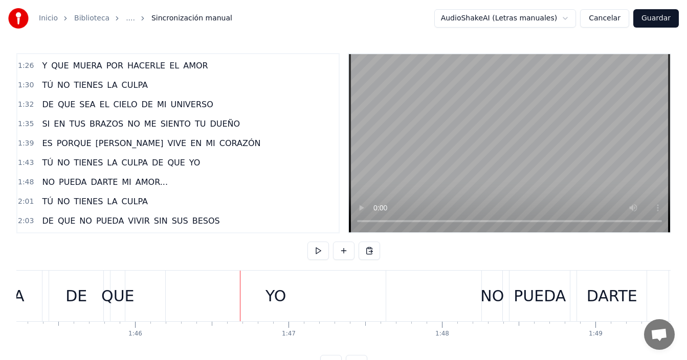
click at [88, 300] on div "DE" at bounding box center [76, 296] width 54 height 51
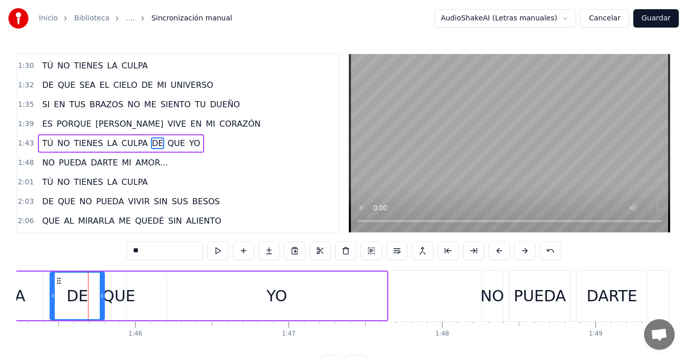
click at [124, 293] on div "QUE" at bounding box center [118, 296] width 33 height 23
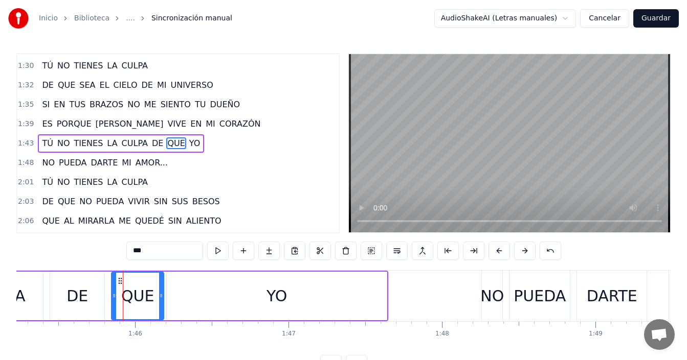
drag, startPoint x: 125, startPoint y: 292, endPoint x: 163, endPoint y: 289, distance: 38.0
click at [163, 289] on div at bounding box center [161, 296] width 4 height 47
click at [64, 295] on div "DE" at bounding box center [77, 296] width 54 height 49
type input "**"
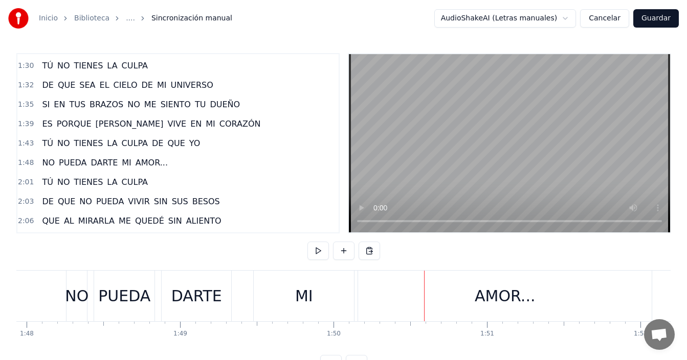
scroll to position [0, 16529]
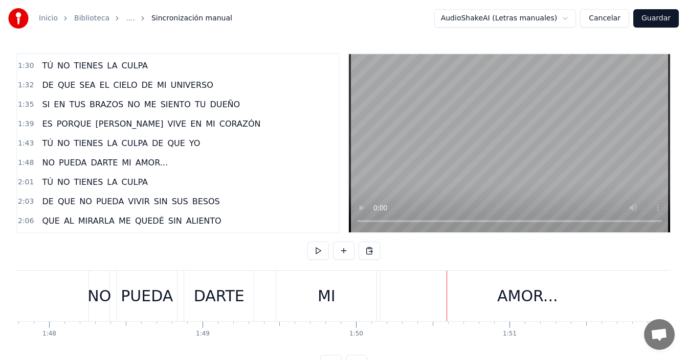
click at [208, 306] on div "DARTE" at bounding box center [219, 296] width 51 height 23
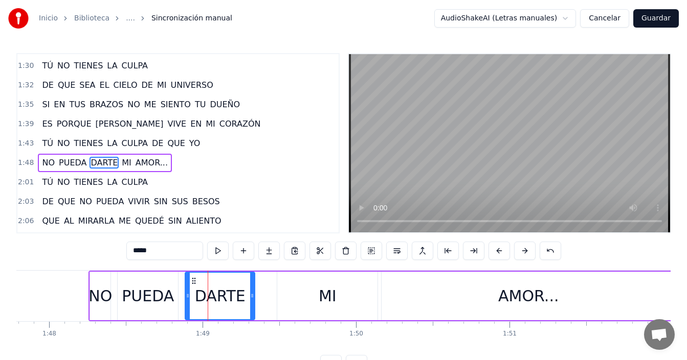
scroll to position [386, 0]
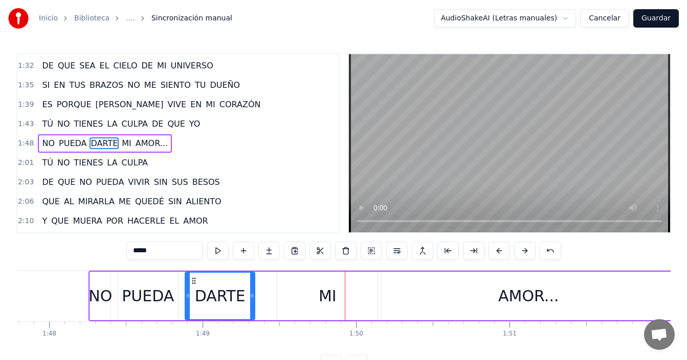
click at [329, 292] on div "MI" at bounding box center [327, 296] width 18 height 23
type input "**"
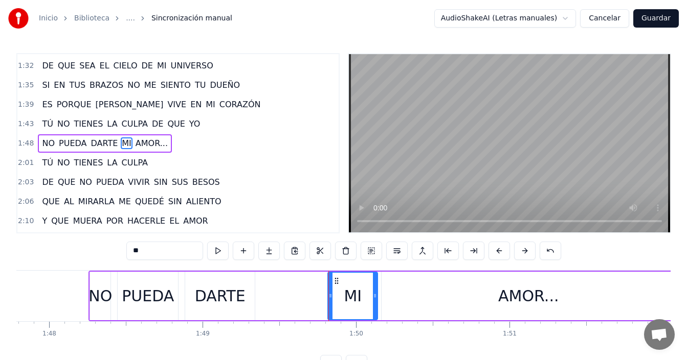
drag, startPoint x: 279, startPoint y: 295, endPoint x: 330, endPoint y: 291, distance: 50.8
click at [330, 291] on div at bounding box center [330, 296] width 4 height 47
click at [322, 292] on div "NO PUEDA DARTE MI AMOR..." at bounding box center [382, 296] width 588 height 51
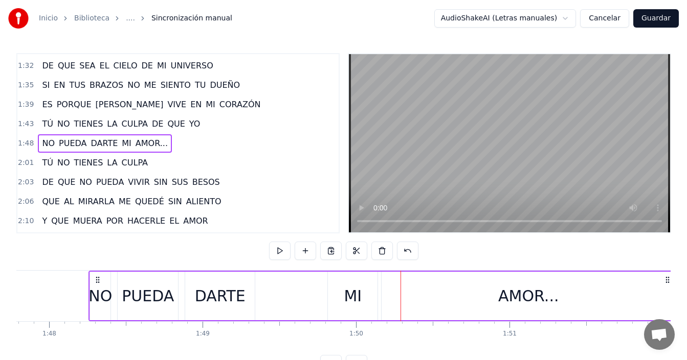
click at [393, 294] on div "AMOR..." at bounding box center [527, 296] width 293 height 49
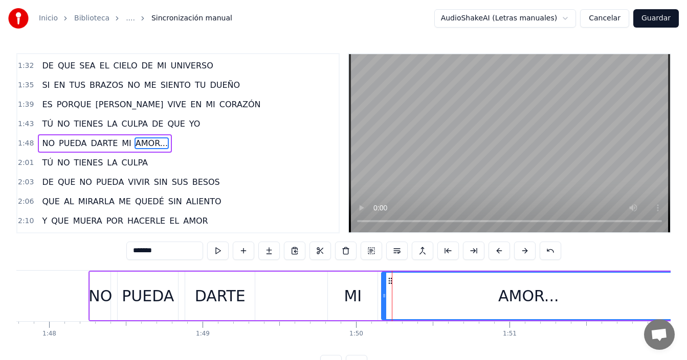
click at [156, 299] on div "PUEDA" at bounding box center [148, 296] width 52 height 23
type input "*****"
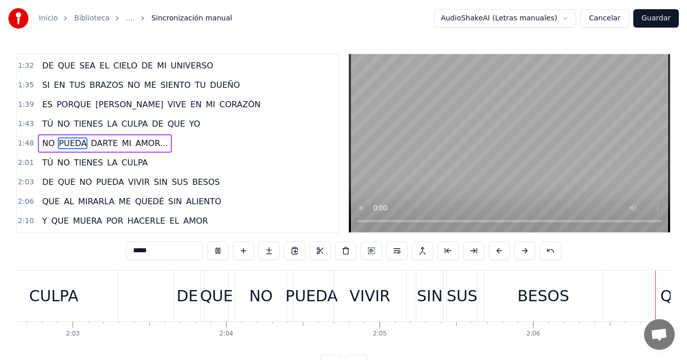
scroll to position [0, 19376]
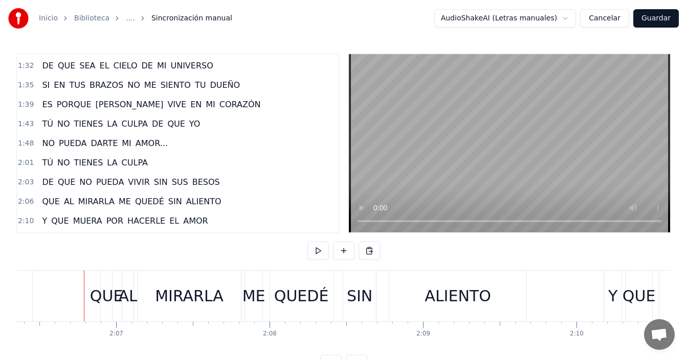
click at [109, 291] on div "QUE" at bounding box center [106, 296] width 33 height 23
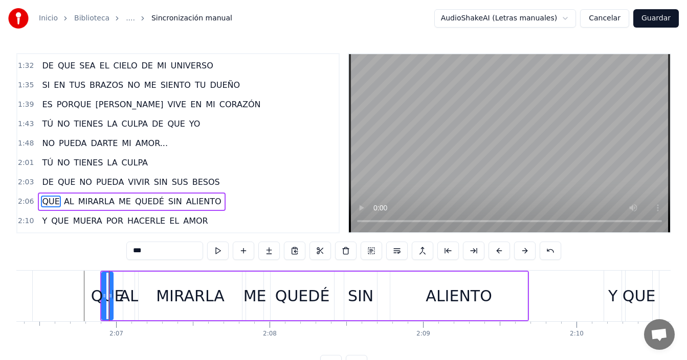
scroll to position [445, 0]
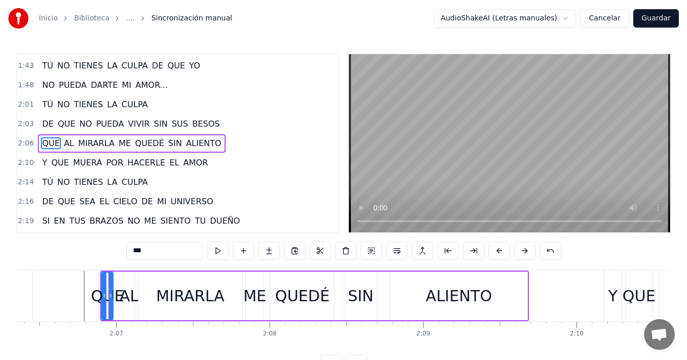
click at [120, 290] on div "QUE" at bounding box center [107, 296] width 33 height 23
click at [125, 290] on div "AL" at bounding box center [128, 296] width 19 height 23
click at [107, 293] on div "QUE" at bounding box center [107, 296] width 33 height 23
type input "***"
drag, startPoint x: 112, startPoint y: 292, endPoint x: 121, endPoint y: 290, distance: 8.6
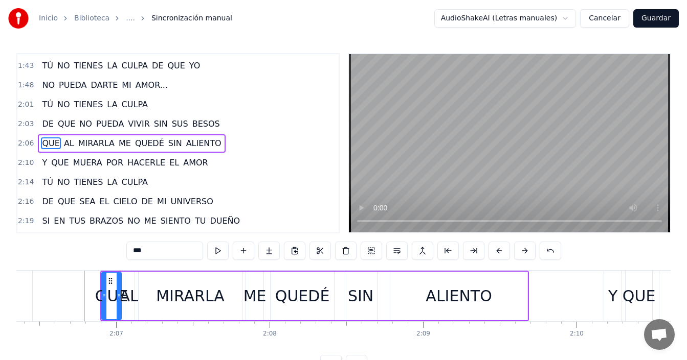
click at [121, 290] on div at bounding box center [119, 296] width 4 height 47
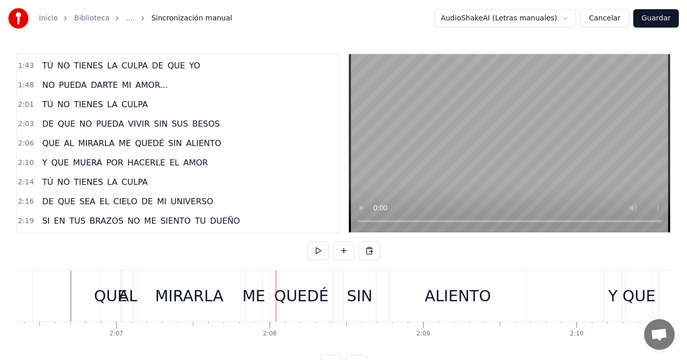
click at [250, 295] on div "ME" at bounding box center [253, 296] width 23 height 23
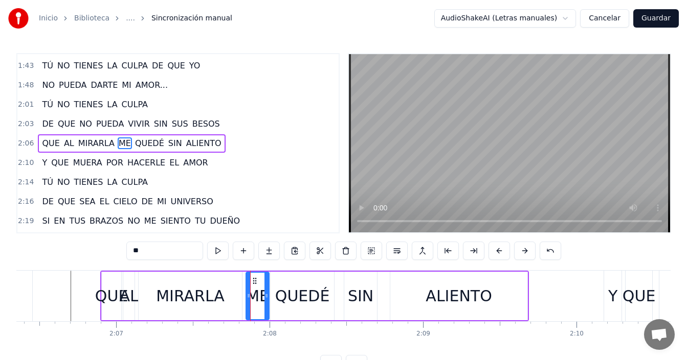
drag, startPoint x: 262, startPoint y: 291, endPoint x: 269, endPoint y: 290, distance: 6.7
click at [268, 290] on div at bounding box center [266, 296] width 4 height 47
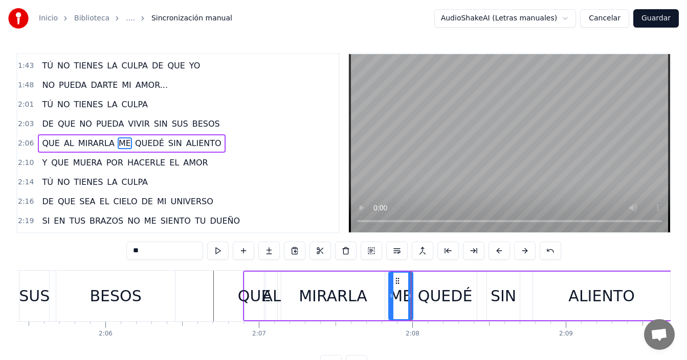
scroll to position [0, 19211]
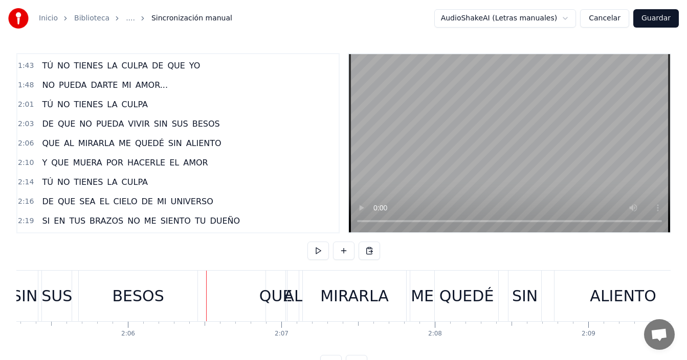
click at [136, 293] on div "BESOS" at bounding box center [138, 296] width 52 height 23
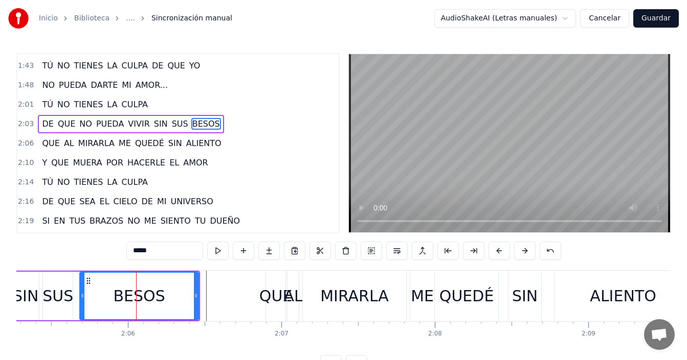
scroll to position [425, 0]
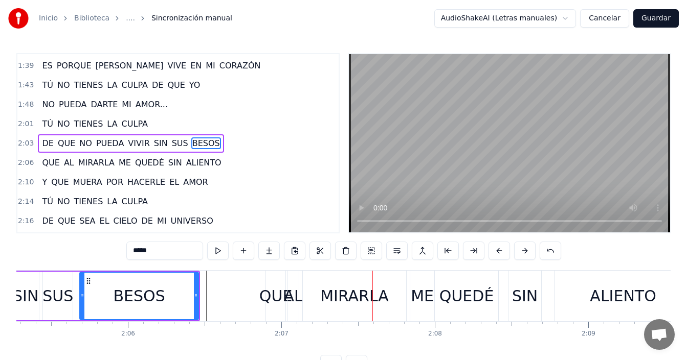
click at [128, 293] on div "BESOS" at bounding box center [139, 296] width 52 height 23
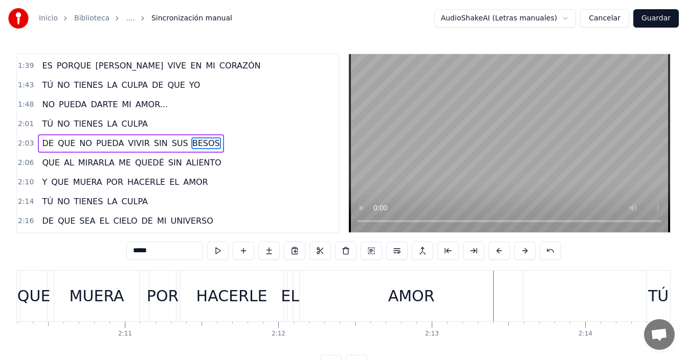
scroll to position [0, 19937]
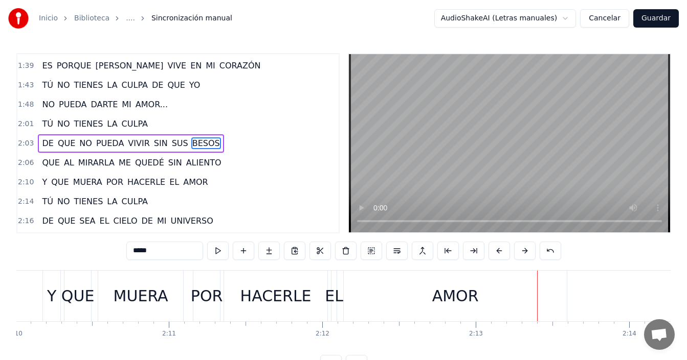
click at [339, 296] on div "EL" at bounding box center [334, 296] width 18 height 23
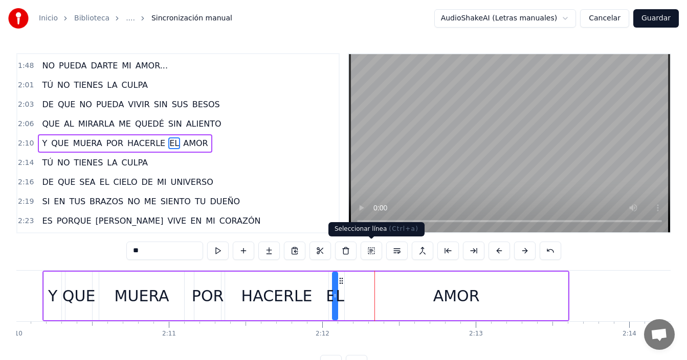
click at [358, 293] on div "AMOR" at bounding box center [456, 296] width 223 height 49
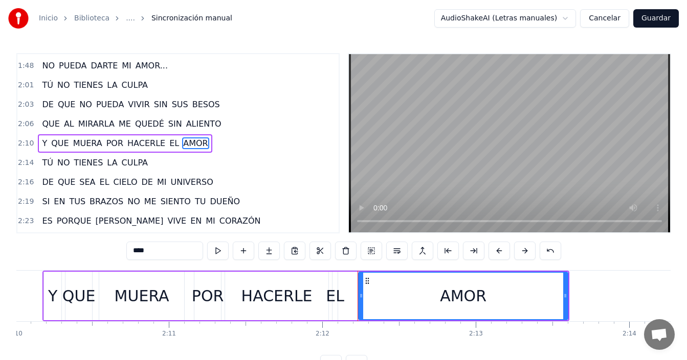
drag, startPoint x: 348, startPoint y: 292, endPoint x: 361, endPoint y: 286, distance: 14.9
click at [361, 286] on div at bounding box center [361, 296] width 4 height 47
click at [329, 290] on div "EL" at bounding box center [335, 296] width 18 height 23
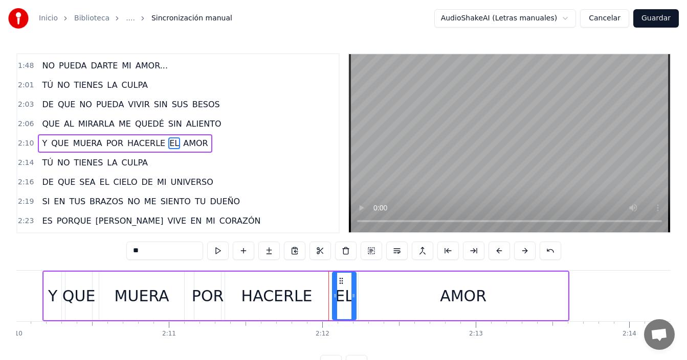
drag, startPoint x: 335, startPoint y: 290, endPoint x: 354, endPoint y: 287, distance: 18.7
click at [354, 287] on div at bounding box center [353, 296] width 4 height 47
click at [333, 299] on icon at bounding box center [332, 296] width 4 height 8
click at [153, 293] on div "MUERA" at bounding box center [142, 296] width 55 height 23
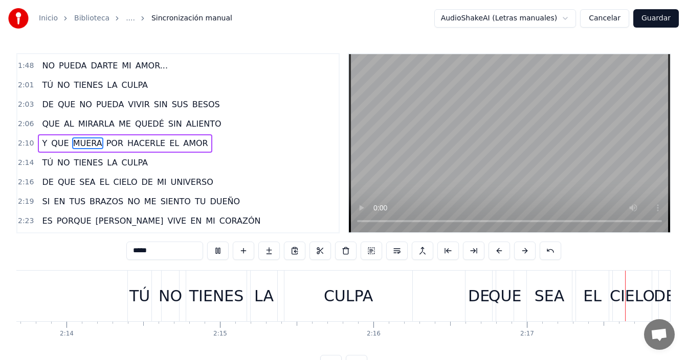
scroll to position [0, 21070]
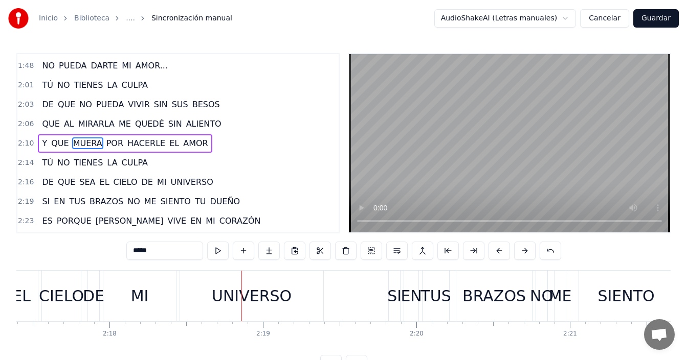
click at [120, 294] on div "MI" at bounding box center [139, 296] width 73 height 51
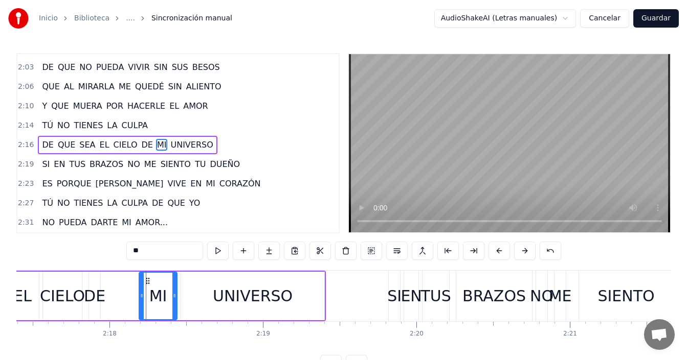
drag, startPoint x: 105, startPoint y: 296, endPoint x: 140, endPoint y: 293, distance: 34.9
click at [140, 293] on icon at bounding box center [142, 296] width 4 height 8
click at [96, 300] on div "DE" at bounding box center [94, 296] width 21 height 23
type input "**"
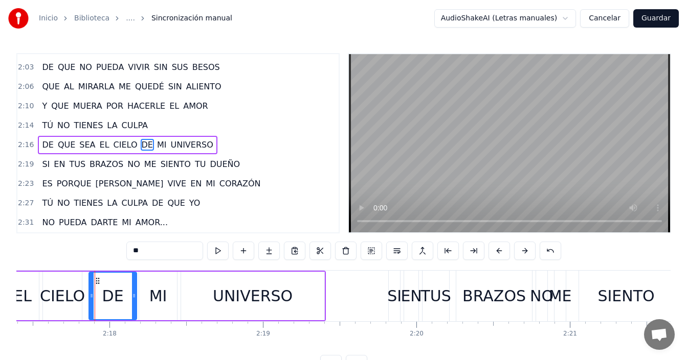
drag, startPoint x: 99, startPoint y: 298, endPoint x: 135, endPoint y: 296, distance: 36.3
click at [135, 296] on icon at bounding box center [134, 296] width 4 height 8
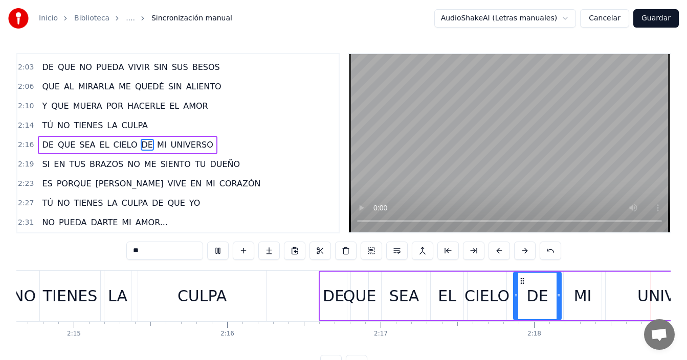
scroll to position [0, 21216]
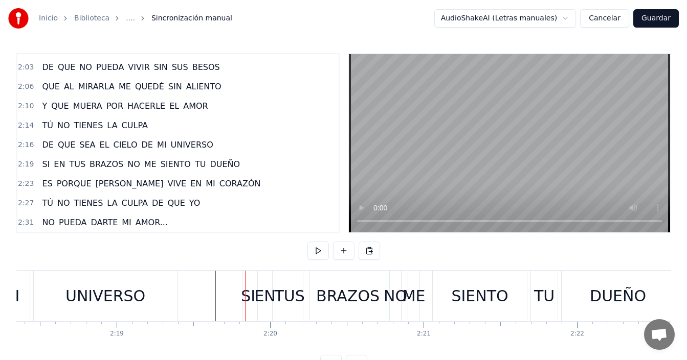
click at [246, 290] on div "SI" at bounding box center [248, 296] width 14 height 23
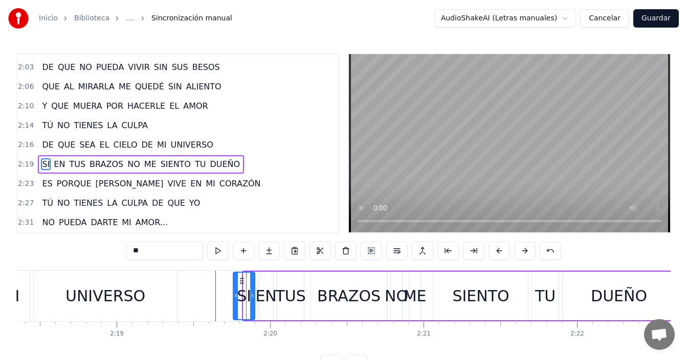
drag, startPoint x: 245, startPoint y: 292, endPoint x: 235, endPoint y: 295, distance: 10.8
click at [235, 295] on icon at bounding box center [236, 296] width 4 height 8
click at [262, 290] on div "EN" at bounding box center [265, 296] width 21 height 23
type input "**"
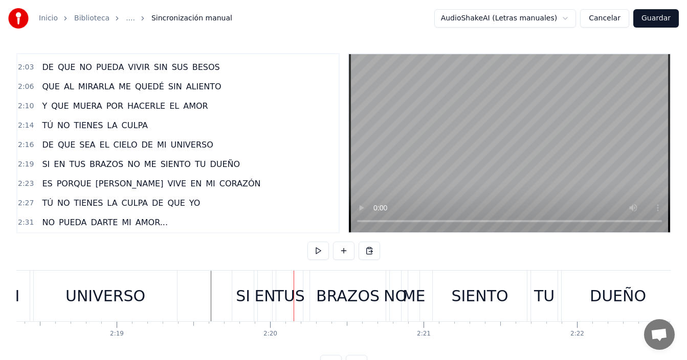
click at [262, 290] on div "EN" at bounding box center [264, 296] width 21 height 23
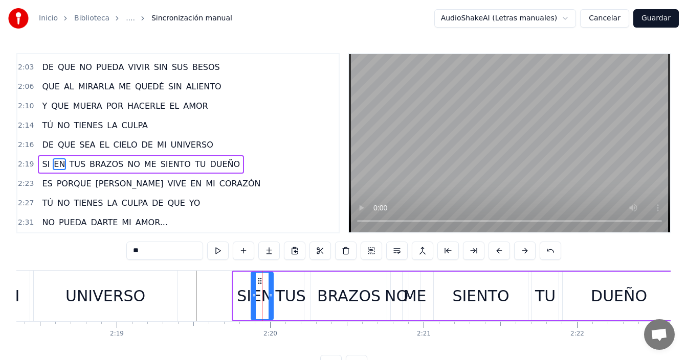
drag, startPoint x: 260, startPoint y: 293, endPoint x: 253, endPoint y: 298, distance: 8.9
click at [253, 298] on icon at bounding box center [253, 296] width 4 height 8
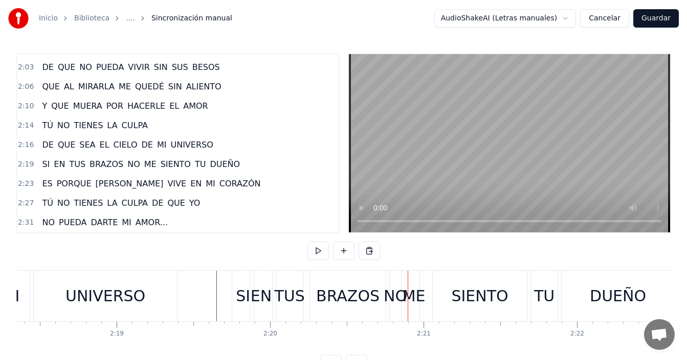
click at [418, 292] on div "ME" at bounding box center [413, 296] width 23 height 23
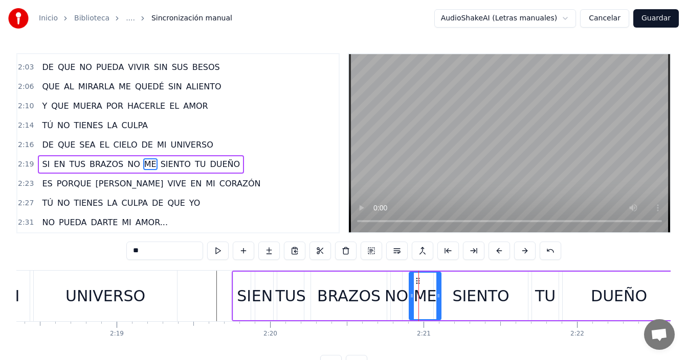
drag, startPoint x: 419, startPoint y: 292, endPoint x: 440, endPoint y: 287, distance: 21.1
click at [440, 287] on div at bounding box center [438, 296] width 4 height 47
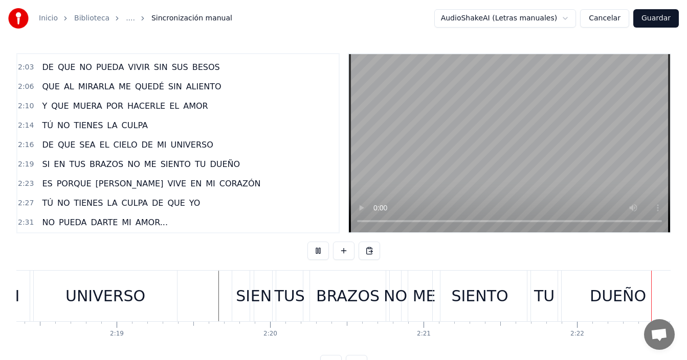
scroll to position [0, 21803]
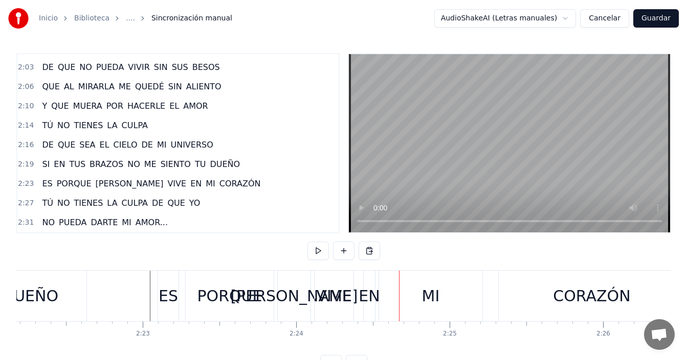
click at [411, 290] on div "MI" at bounding box center [430, 296] width 103 height 51
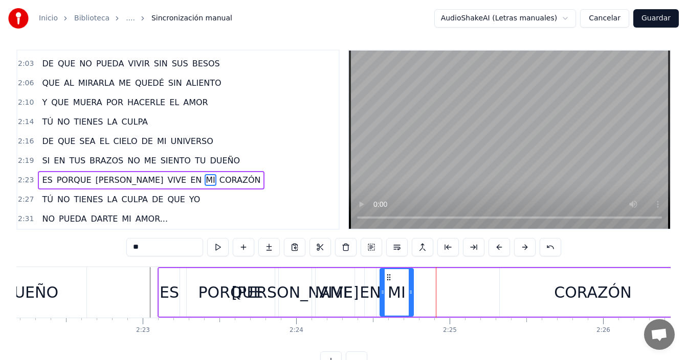
drag, startPoint x: 479, startPoint y: 280, endPoint x: 409, endPoint y: 286, distance: 70.3
click at [409, 286] on div at bounding box center [410, 292] width 4 height 47
drag, startPoint x: 382, startPoint y: 289, endPoint x: 396, endPoint y: 285, distance: 13.9
click at [396, 285] on div at bounding box center [396, 292] width 4 height 47
click at [371, 290] on div "EN" at bounding box center [369, 292] width 21 height 23
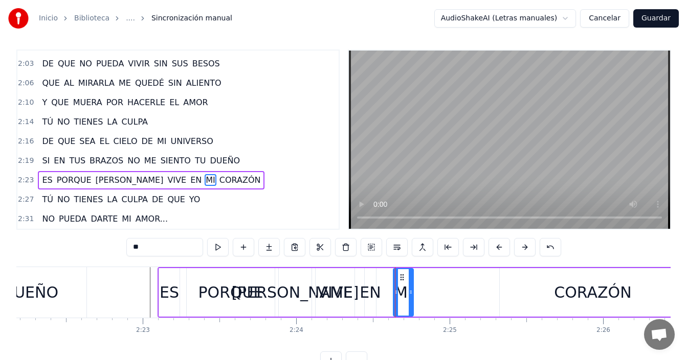
type input "**"
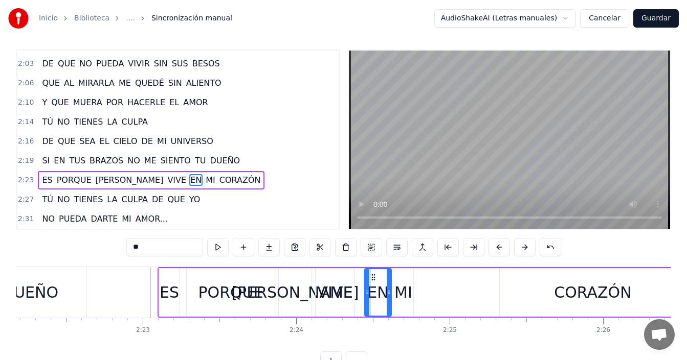
drag, startPoint x: 374, startPoint y: 292, endPoint x: 389, endPoint y: 286, distance: 16.3
click at [389, 286] on div at bounding box center [388, 292] width 4 height 47
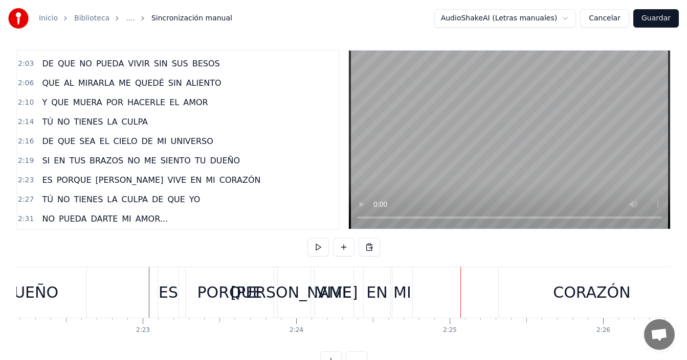
click at [516, 288] on div "CORAZÓN" at bounding box center [591, 292] width 186 height 51
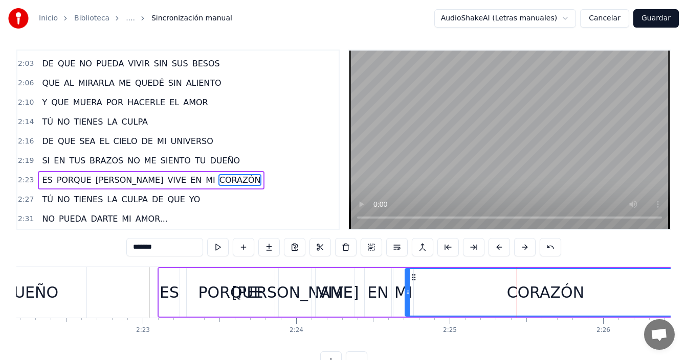
drag, startPoint x: 502, startPoint y: 286, endPoint x: 407, endPoint y: 295, distance: 95.0
click at [407, 295] on div at bounding box center [407, 292] width 4 height 47
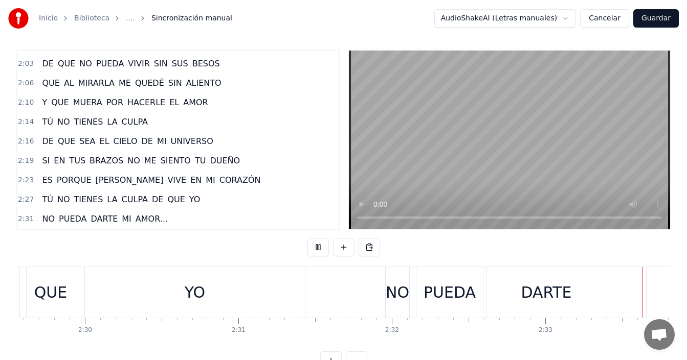
scroll to position [0, 23504]
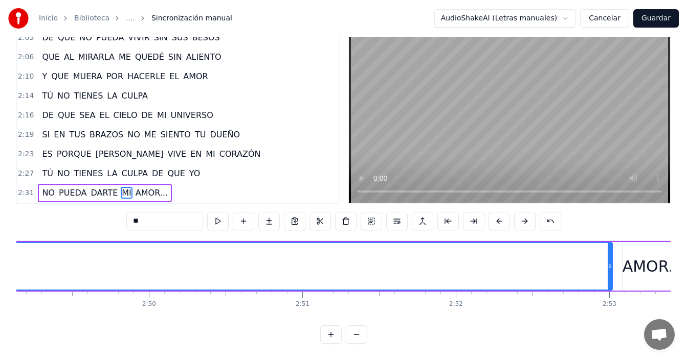
scroll to position [0, 25959]
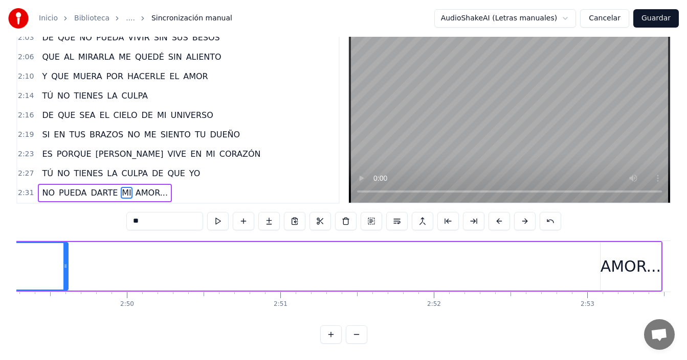
drag, startPoint x: 586, startPoint y: 254, endPoint x: 65, endPoint y: 250, distance: 520.9
click at [65, 250] on div at bounding box center [65, 266] width 4 height 47
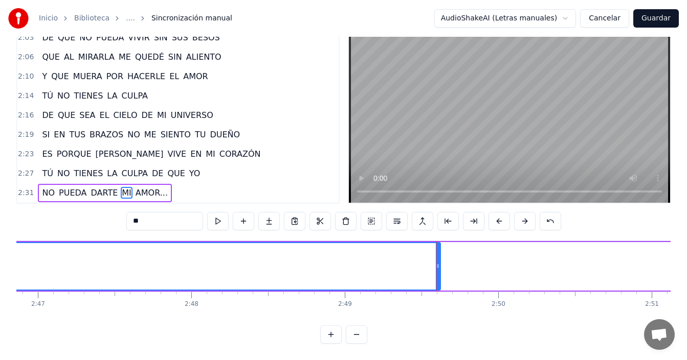
scroll to position [0, 25547]
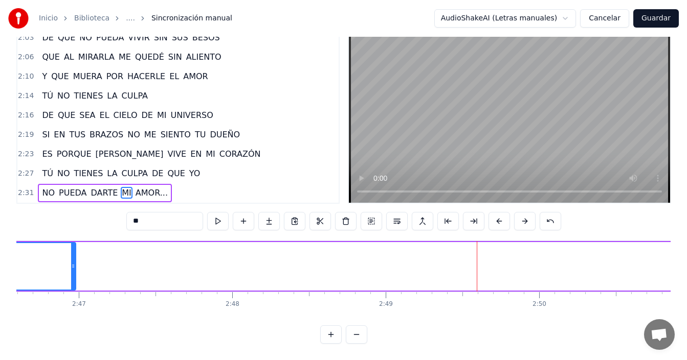
drag, startPoint x: 478, startPoint y: 248, endPoint x: 56, endPoint y: 267, distance: 423.1
click at [71, 266] on div at bounding box center [73, 266] width 4 height 47
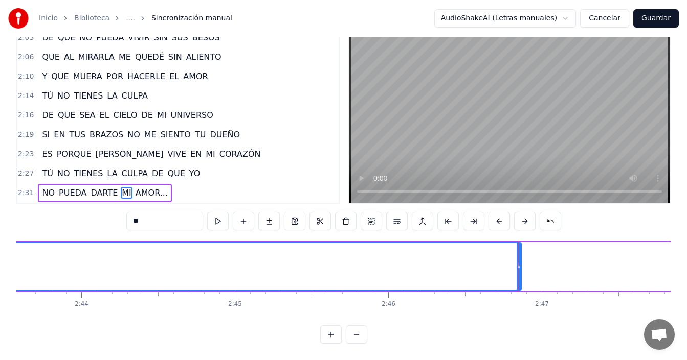
scroll to position [0, 25044]
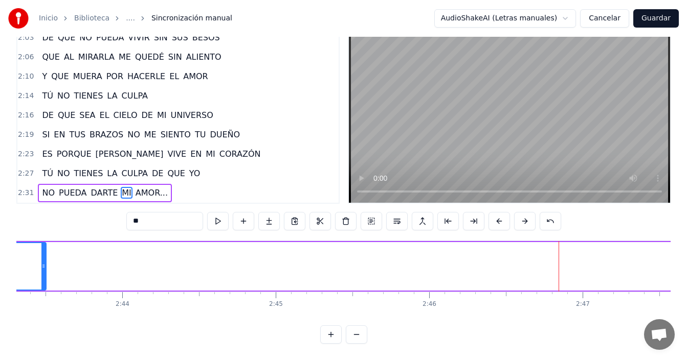
drag, startPoint x: 559, startPoint y: 246, endPoint x: 43, endPoint y: 257, distance: 516.4
click at [43, 257] on div at bounding box center [43, 266] width 4 height 47
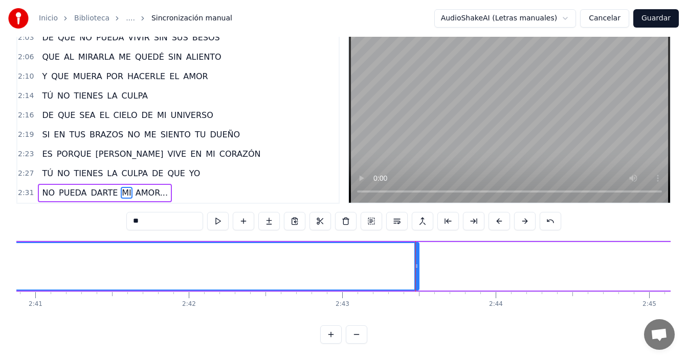
scroll to position [0, 24609]
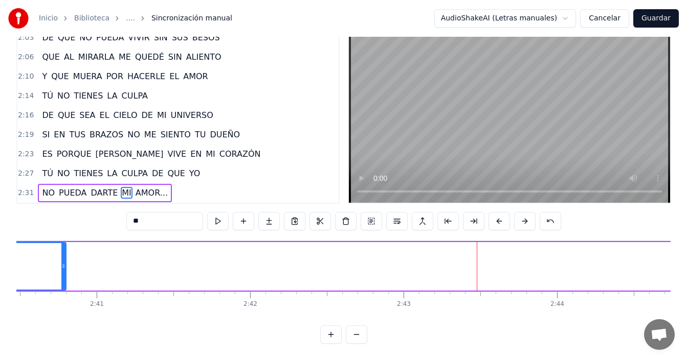
drag, startPoint x: 477, startPoint y: 243, endPoint x: 37, endPoint y: 255, distance: 440.8
click at [61, 253] on div at bounding box center [63, 266] width 4 height 47
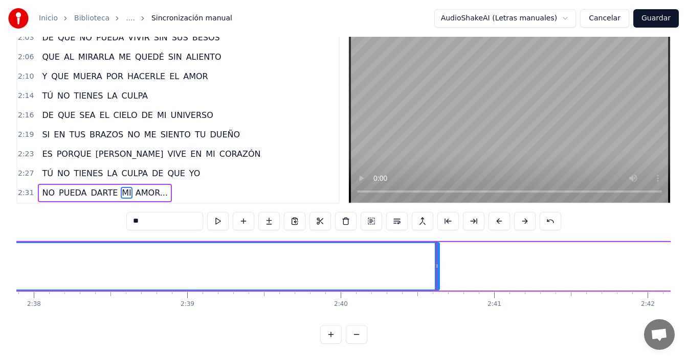
scroll to position [0, 24192]
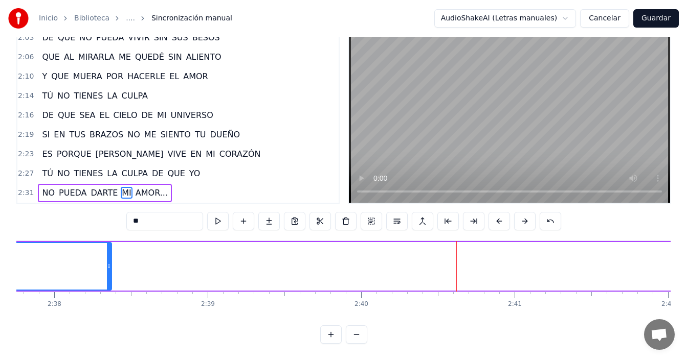
drag, startPoint x: 455, startPoint y: 248, endPoint x: 57, endPoint y: 263, distance: 399.0
click at [107, 258] on div at bounding box center [109, 266] width 4 height 47
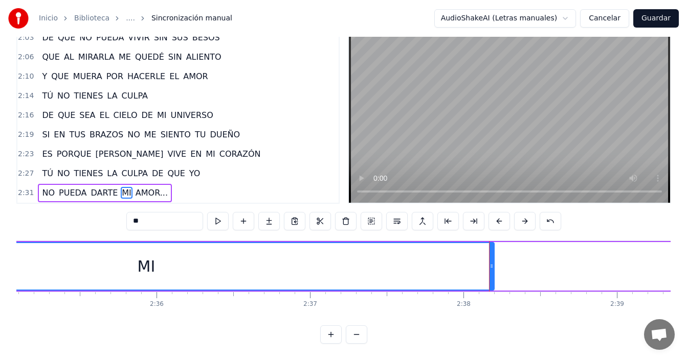
scroll to position [0, 23762]
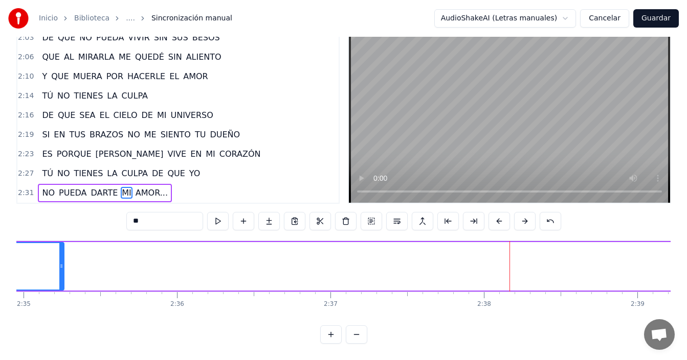
drag, startPoint x: 513, startPoint y: 244, endPoint x: 55, endPoint y: 264, distance: 457.9
click at [59, 264] on div at bounding box center [61, 266] width 4 height 47
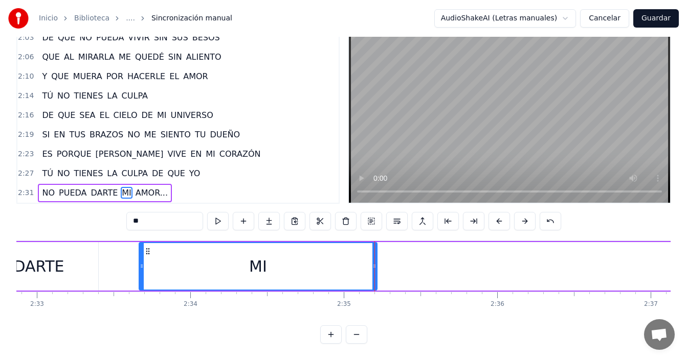
scroll to position [0, 23422]
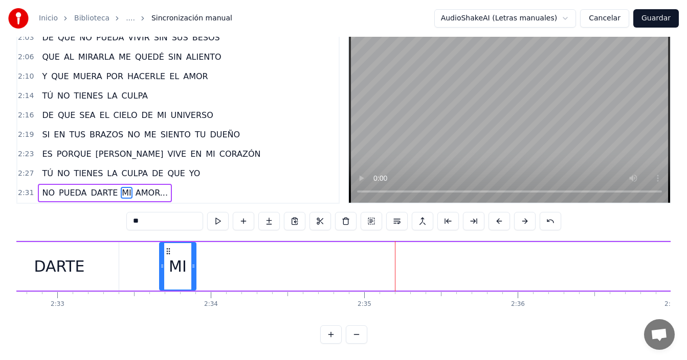
drag, startPoint x: 394, startPoint y: 247, endPoint x: 193, endPoint y: 255, distance: 201.6
click at [193, 255] on div at bounding box center [193, 266] width 4 height 47
drag, startPoint x: 169, startPoint y: 241, endPoint x: 157, endPoint y: 244, distance: 11.5
click at [157, 247] on icon at bounding box center [155, 251] width 8 height 8
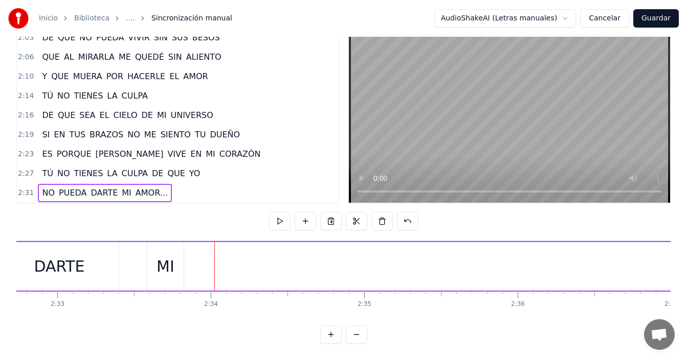
click at [178, 258] on div "MI" at bounding box center [165, 266] width 36 height 49
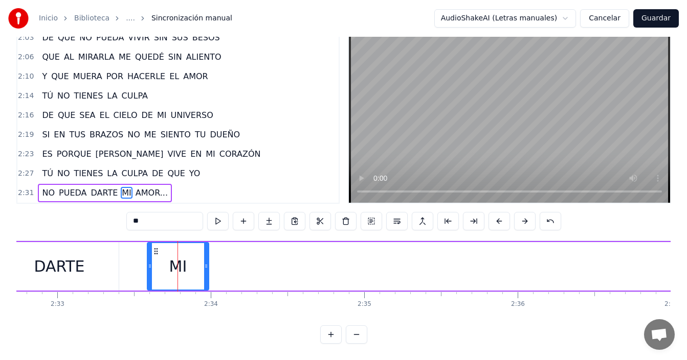
drag, startPoint x: 182, startPoint y: 256, endPoint x: 208, endPoint y: 252, distance: 25.4
click at [208, 252] on div at bounding box center [206, 266] width 4 height 47
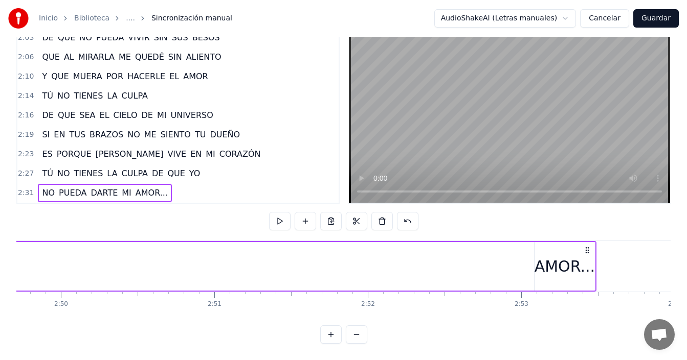
scroll to position [0, 26113]
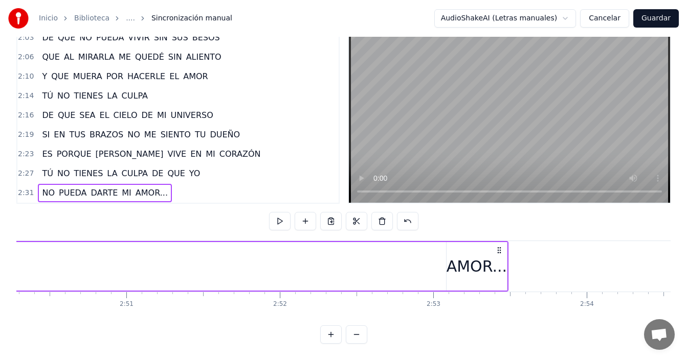
click at [462, 255] on div "AMOR..." at bounding box center [476, 266] width 60 height 23
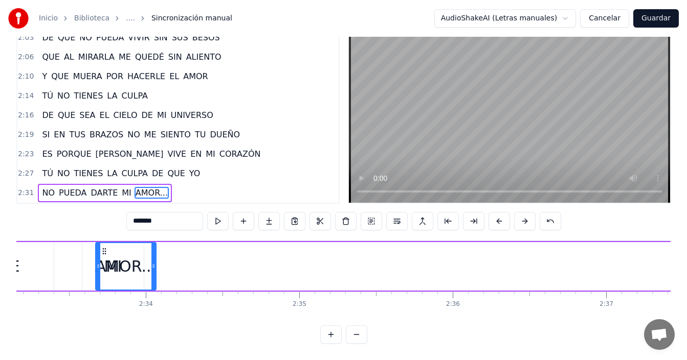
scroll to position [0, 23473]
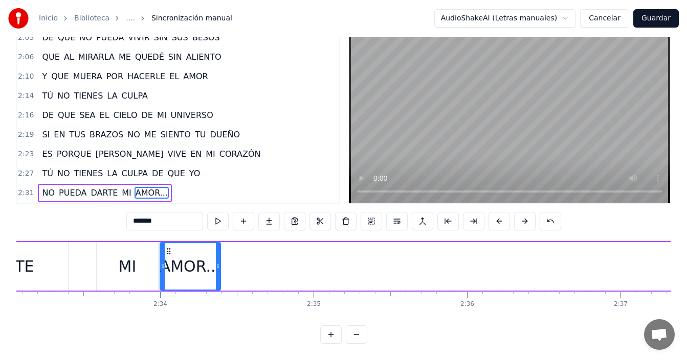
drag, startPoint x: 455, startPoint y: 243, endPoint x: 169, endPoint y: 253, distance: 286.4
click at [169, 253] on div "AMOR..." at bounding box center [190, 266] width 59 height 47
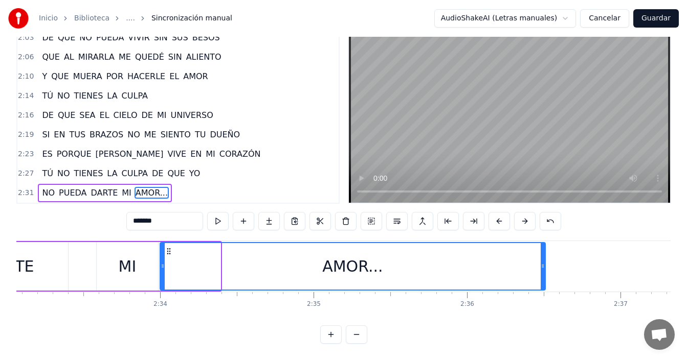
drag, startPoint x: 218, startPoint y: 253, endPoint x: 560, endPoint y: 256, distance: 342.0
click at [544, 253] on div at bounding box center [542, 266] width 4 height 47
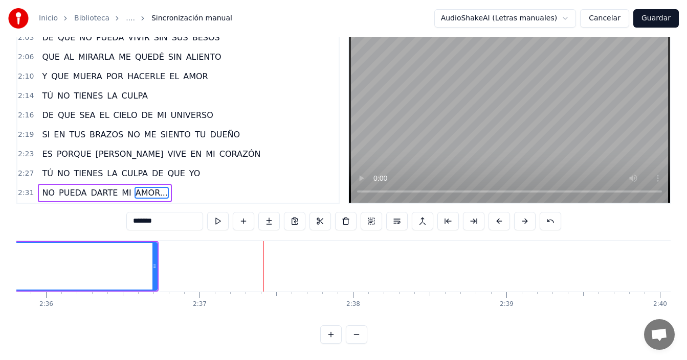
scroll to position [0, 23805]
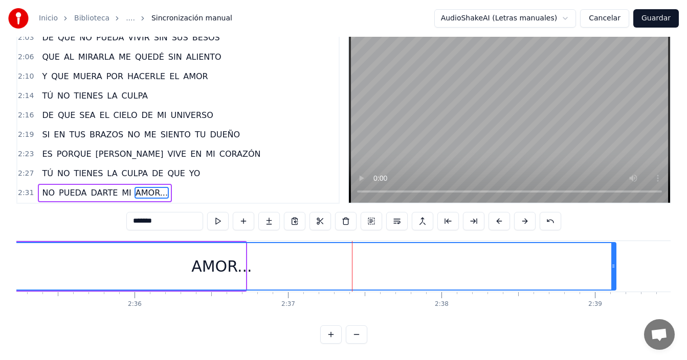
drag, startPoint x: 243, startPoint y: 251, endPoint x: 612, endPoint y: 275, distance: 369.3
click at [612, 275] on div at bounding box center [613, 266] width 4 height 47
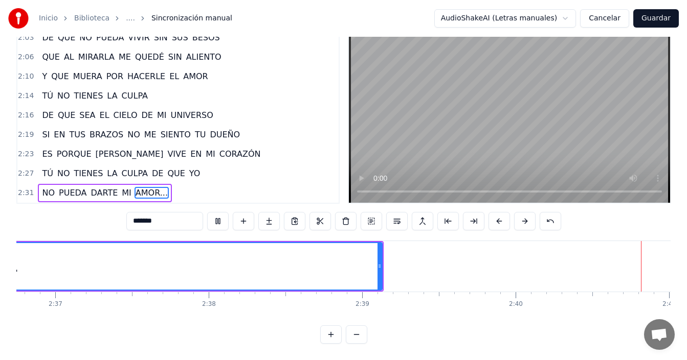
scroll to position [0, 24608]
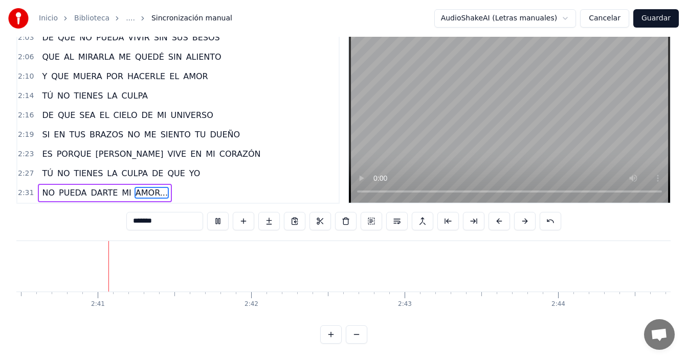
click at [657, 20] on button "Guardar" at bounding box center [655, 18] width 45 height 18
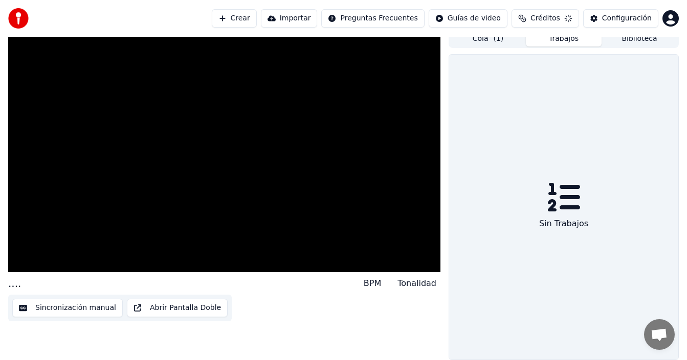
scroll to position [7, 0]
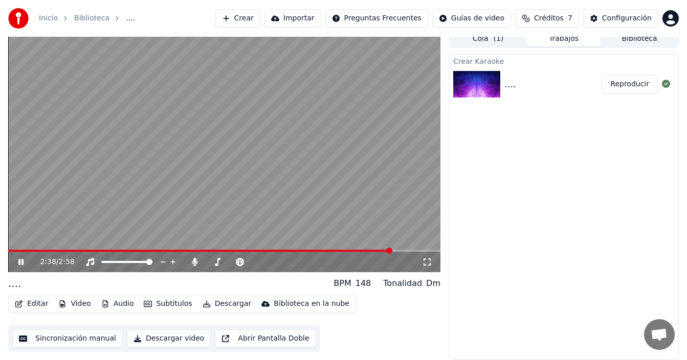
click at [140, 250] on span at bounding box center [199, 251] width 383 height 2
click at [163, 251] on span at bounding box center [224, 251] width 432 height 2
click at [22, 261] on icon at bounding box center [20, 262] width 5 height 6
click at [220, 301] on button "Descargar" at bounding box center [226, 304] width 57 height 14
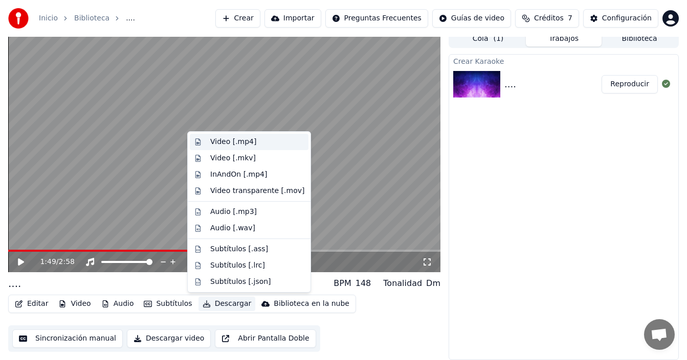
click at [230, 145] on div "Video [.mp4]" at bounding box center [233, 142] width 46 height 10
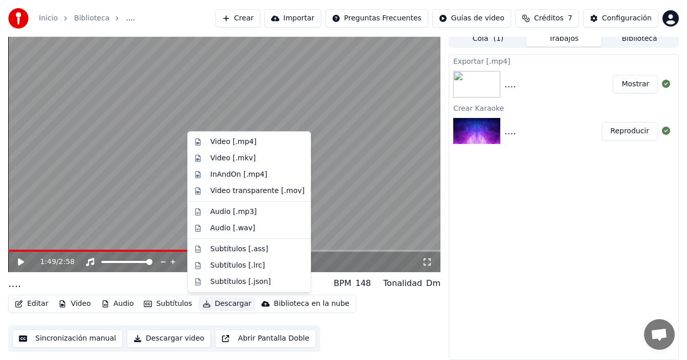
click at [214, 304] on button "Descargar" at bounding box center [226, 304] width 57 height 14
click at [153, 283] on div ".... BPM 148 Tonalidad Dm" at bounding box center [224, 284] width 432 height 14
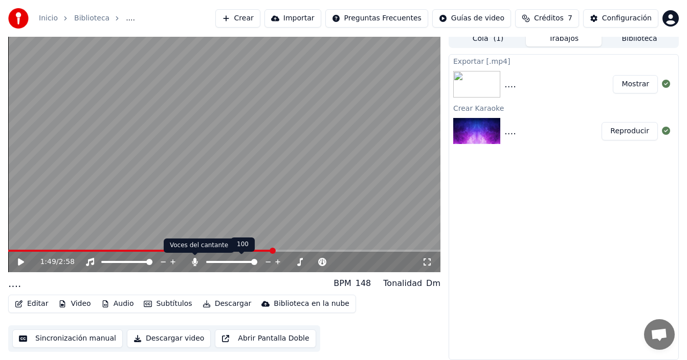
click at [196, 264] on icon at bounding box center [195, 262] width 10 height 8
click at [23, 258] on icon at bounding box center [28, 262] width 24 height 8
click at [171, 250] on span at bounding box center [142, 251] width 268 height 2
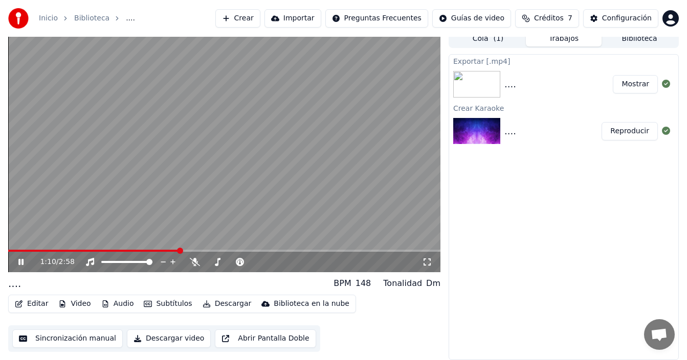
click at [25, 260] on icon at bounding box center [28, 262] width 24 height 8
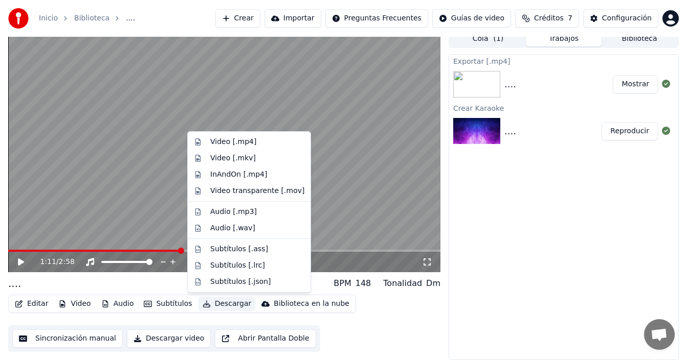
click at [221, 305] on button "Descargar" at bounding box center [226, 304] width 57 height 14
click at [237, 233] on div "Audio [.wav]" at bounding box center [232, 228] width 45 height 10
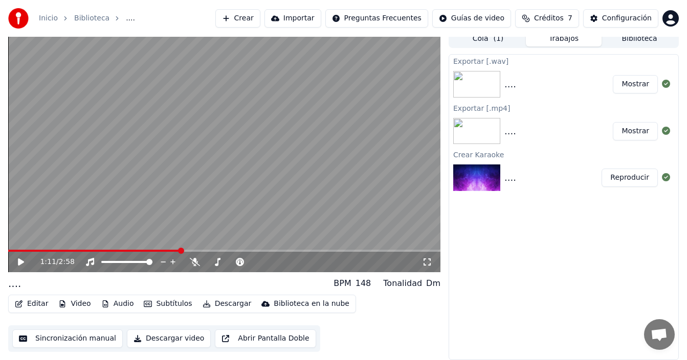
click at [639, 81] on button "Mostrar" at bounding box center [634, 84] width 45 height 18
